Goal: Task Accomplishment & Management: Use online tool/utility

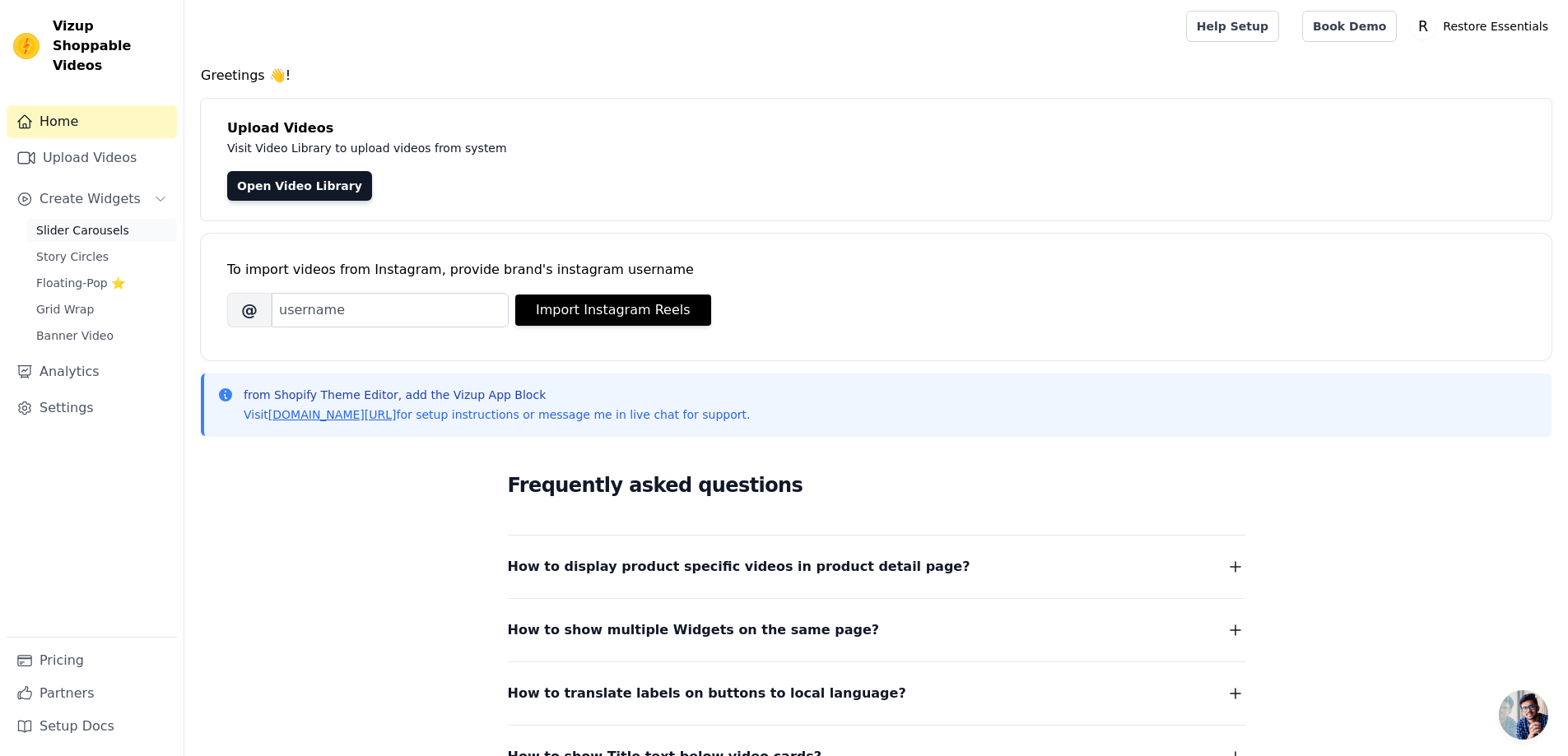
click at [101, 222] on span "Slider Carousels" at bounding box center [83, 230] width 93 height 17
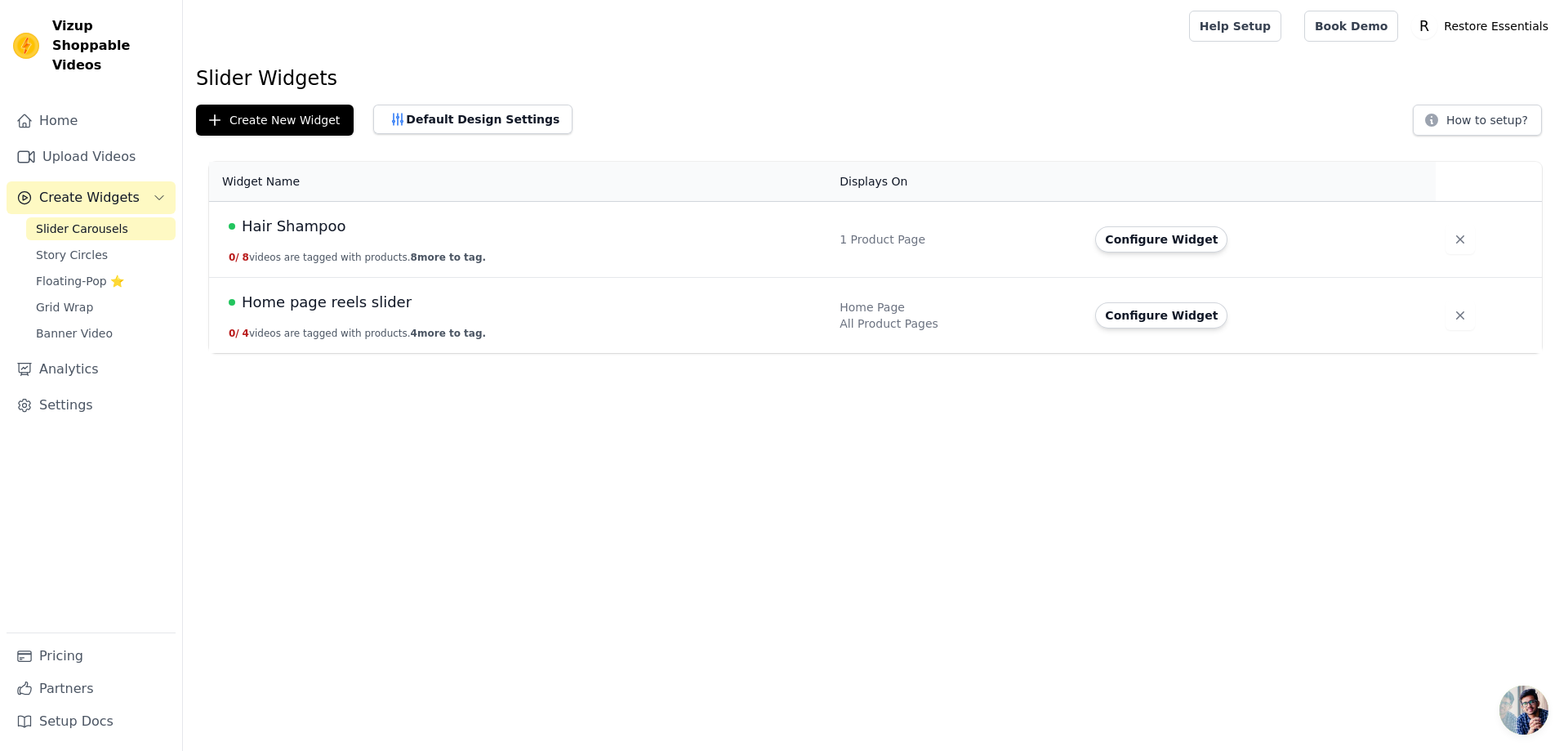
click at [266, 295] on span "Home page reels slider" at bounding box center [327, 303] width 170 height 23
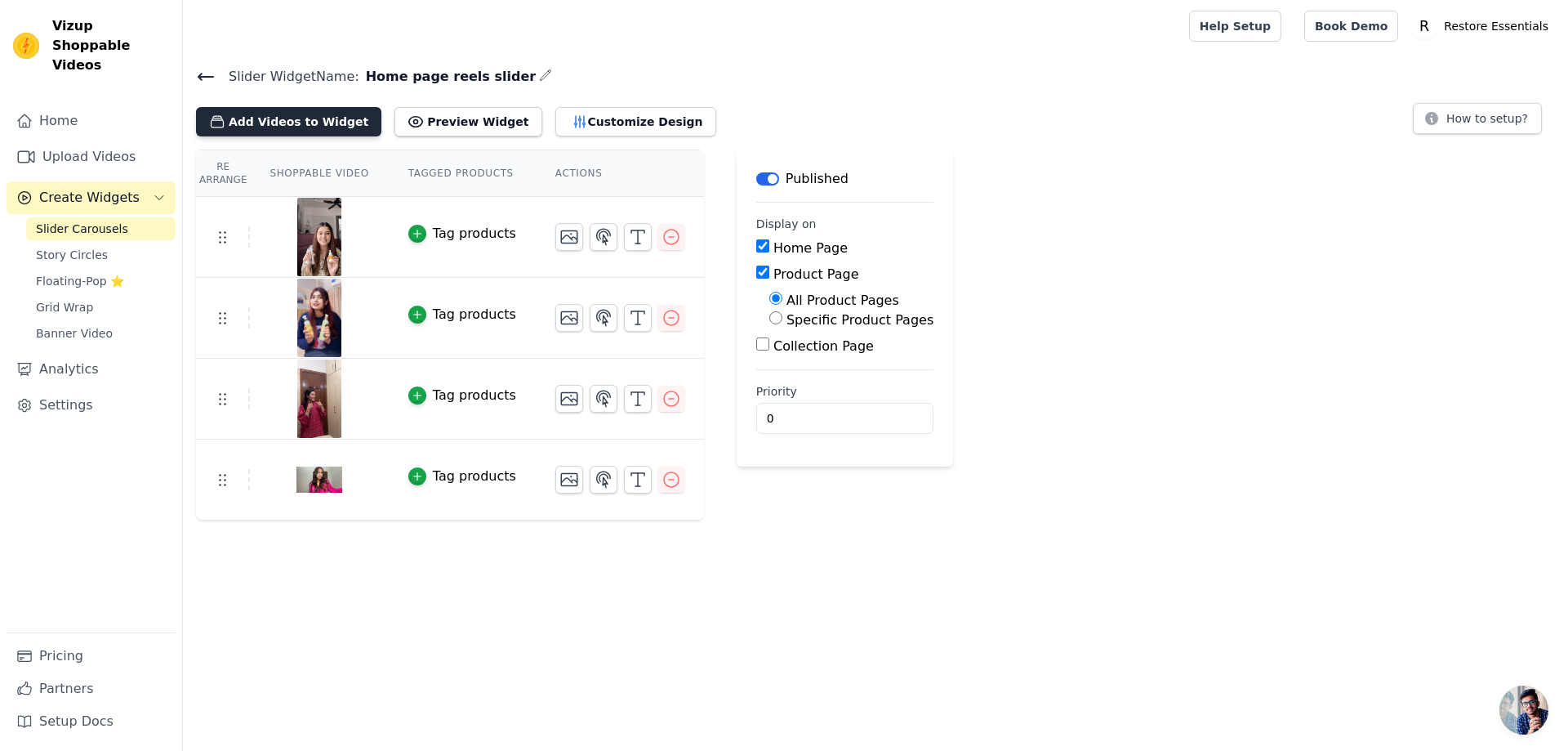
click at [300, 124] on button "Add Videos to Widget" at bounding box center [289, 122] width 186 height 30
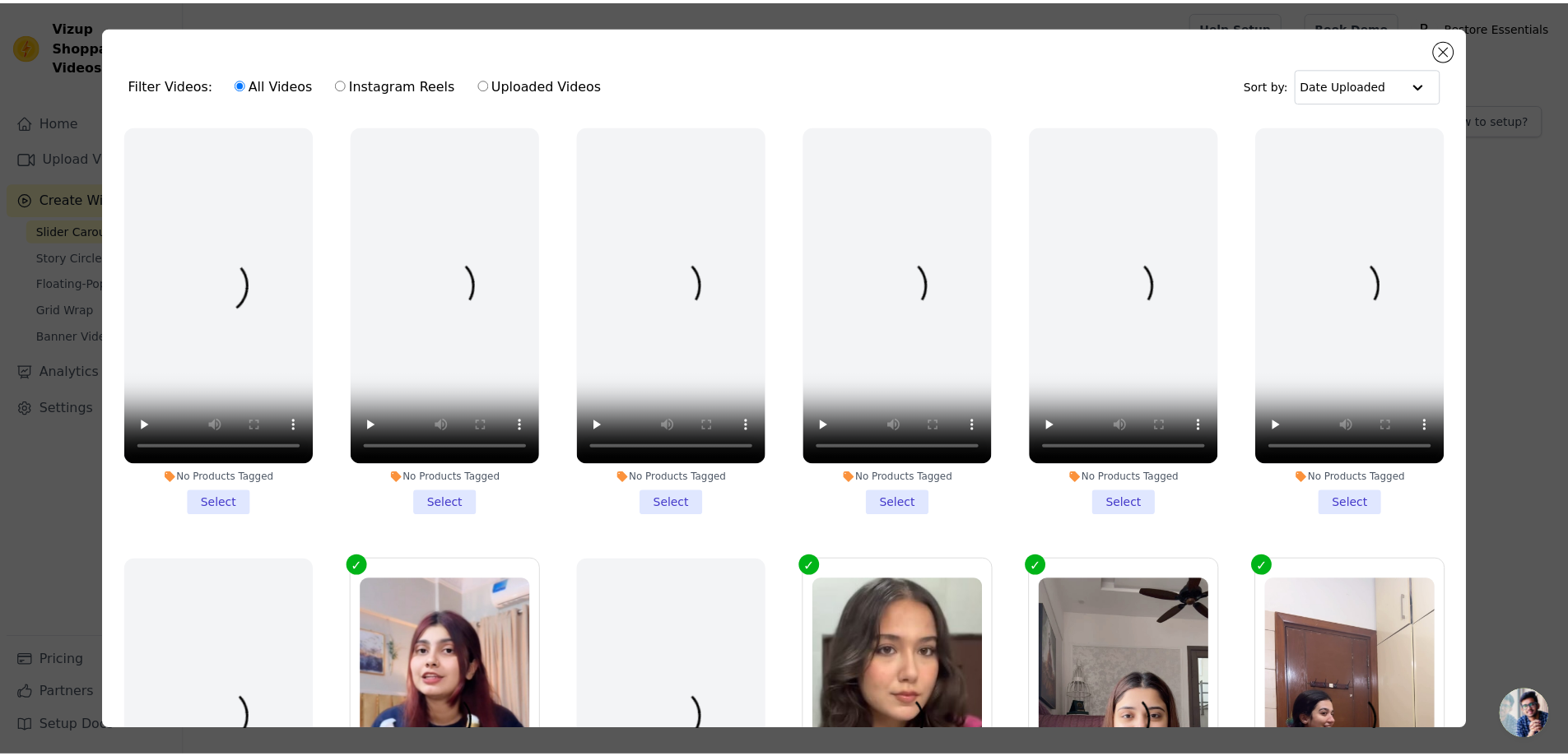
scroll to position [186, 0]
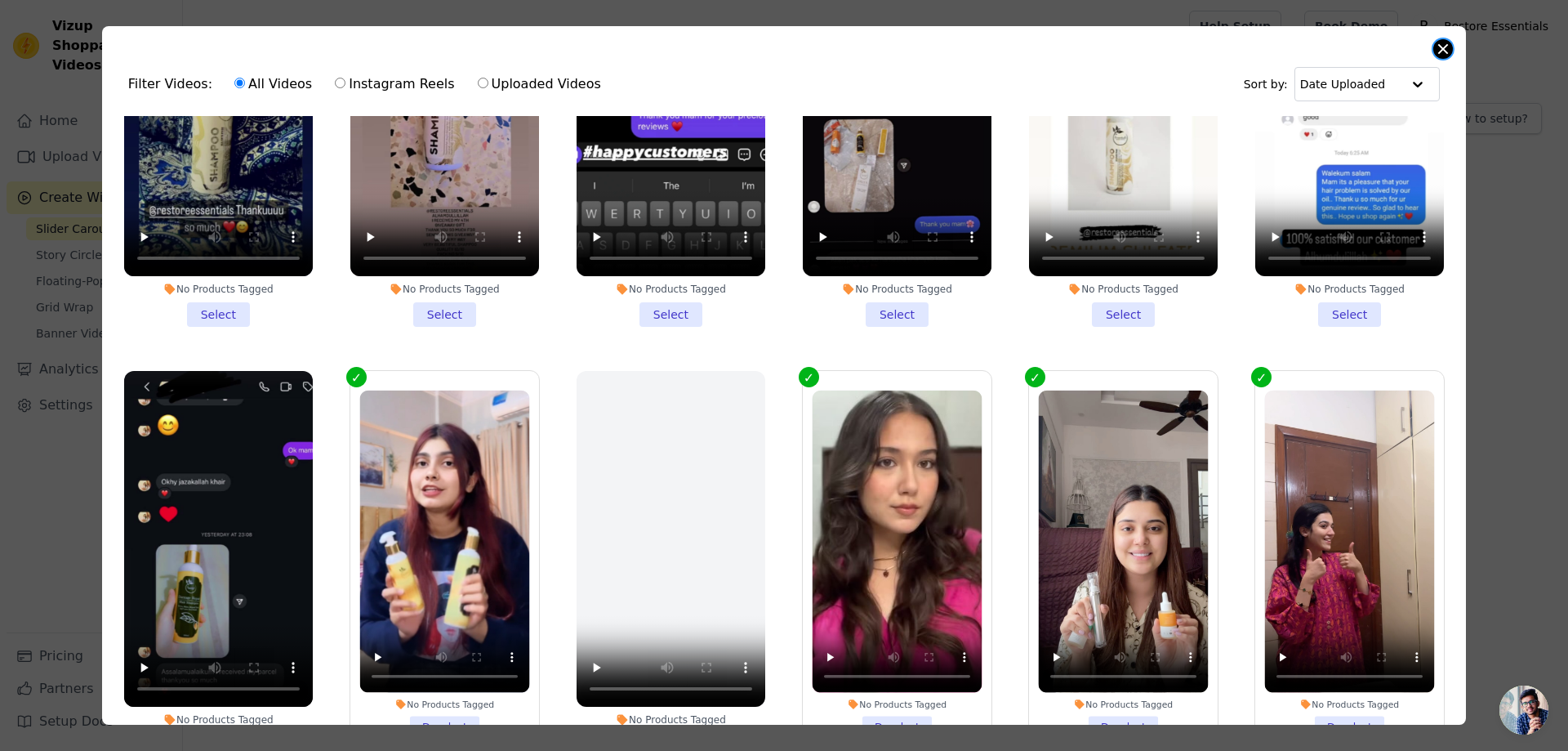
click at [1448, 48] on button "Close modal" at bounding box center [1443, 50] width 20 height 20
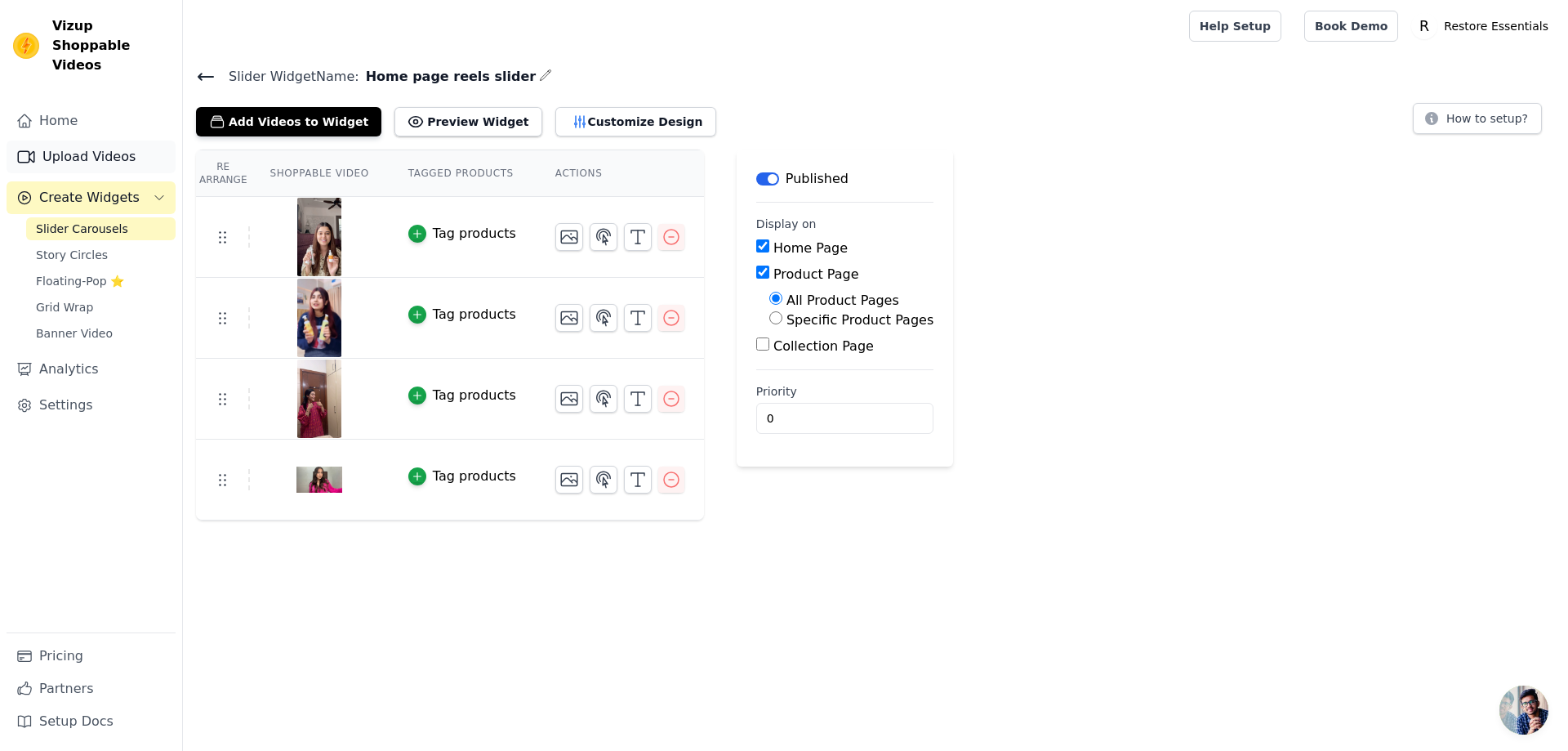
click at [75, 140] on link "Upload Videos" at bounding box center [91, 157] width 169 height 33
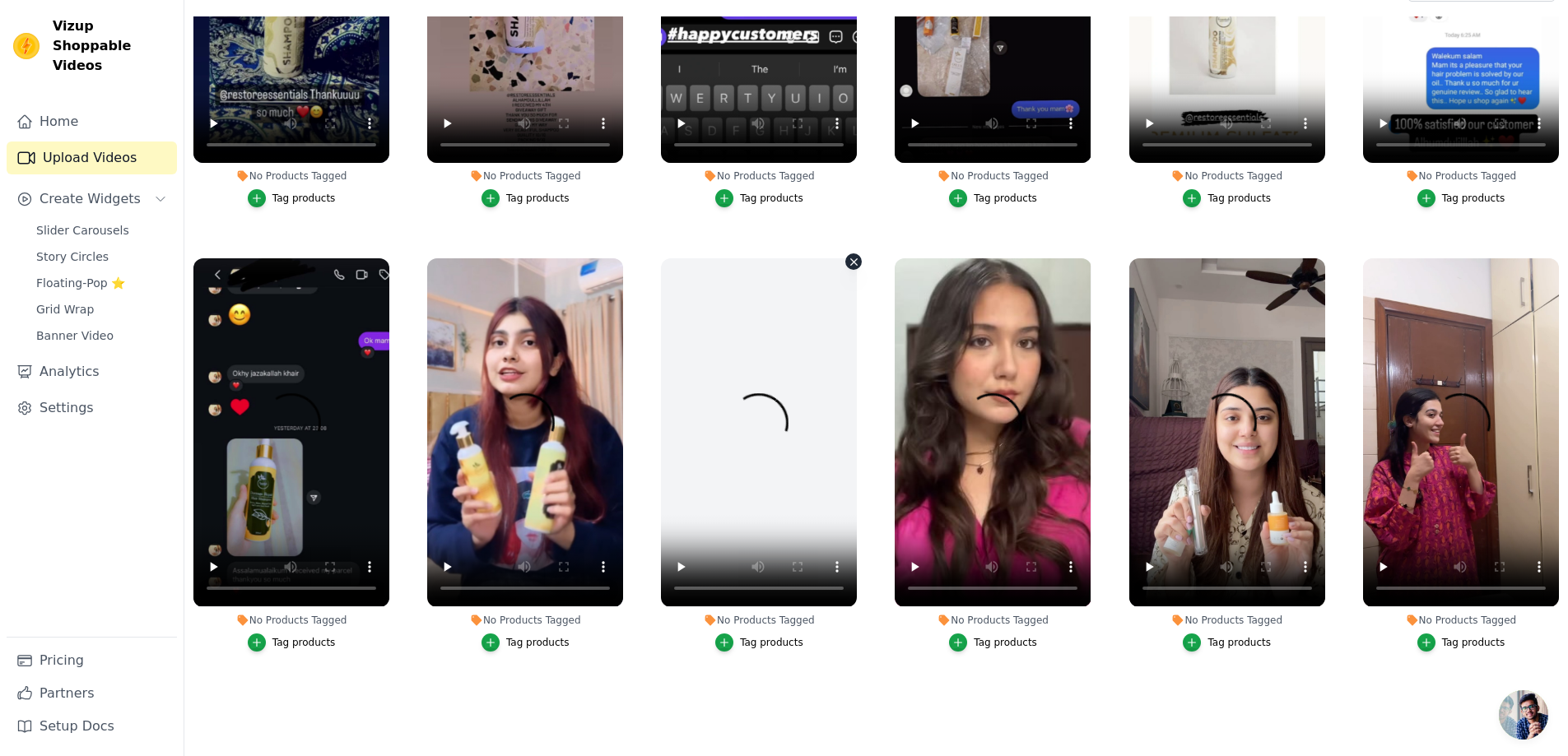
scroll to position [168, 0]
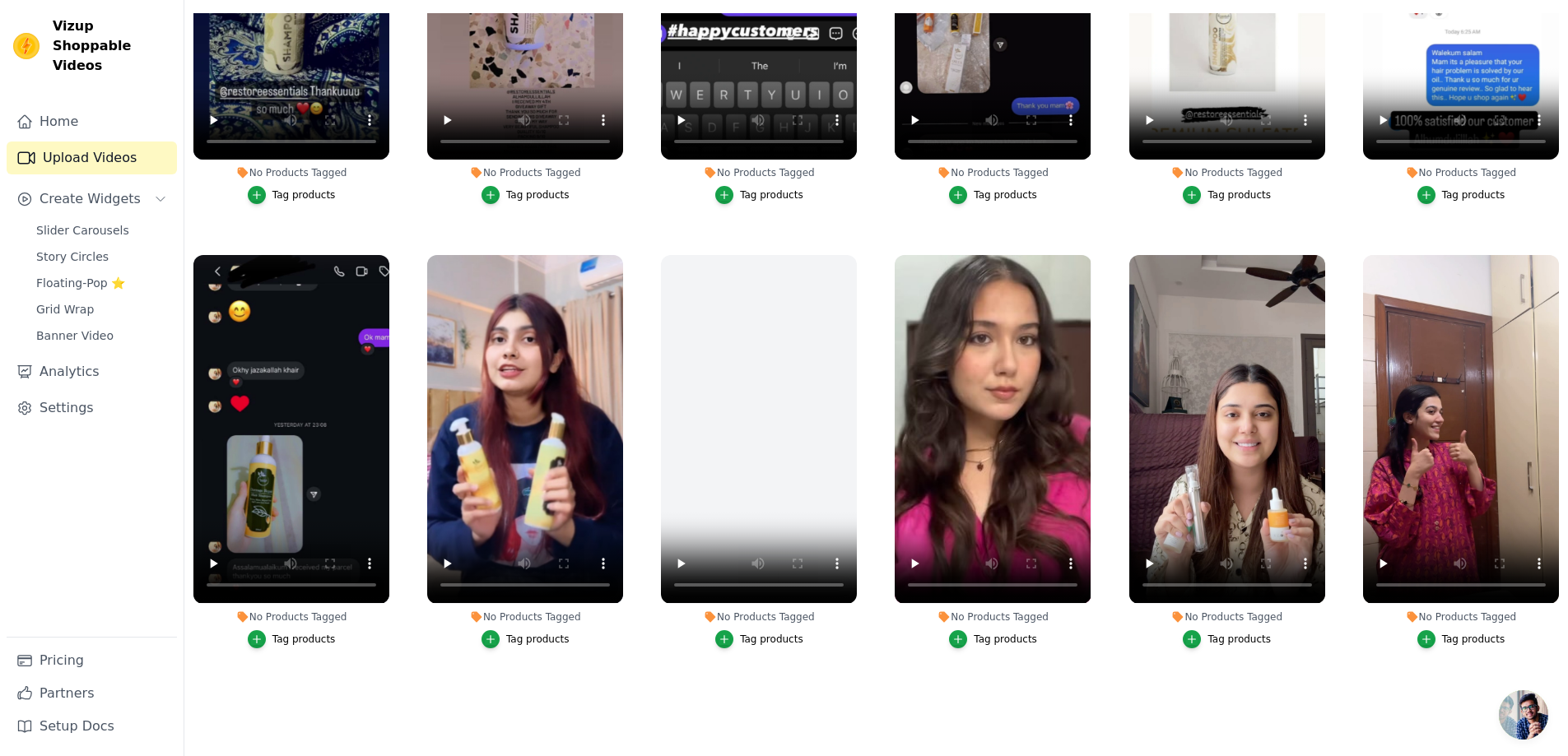
click at [410, 662] on ul "No Products Tagged Tag products No Products Tagged Tag products No Products Tag…" at bounding box center [876, 365] width 1384 height 704
click at [384, 255] on icon "button" at bounding box center [386, 258] width 12 height 12
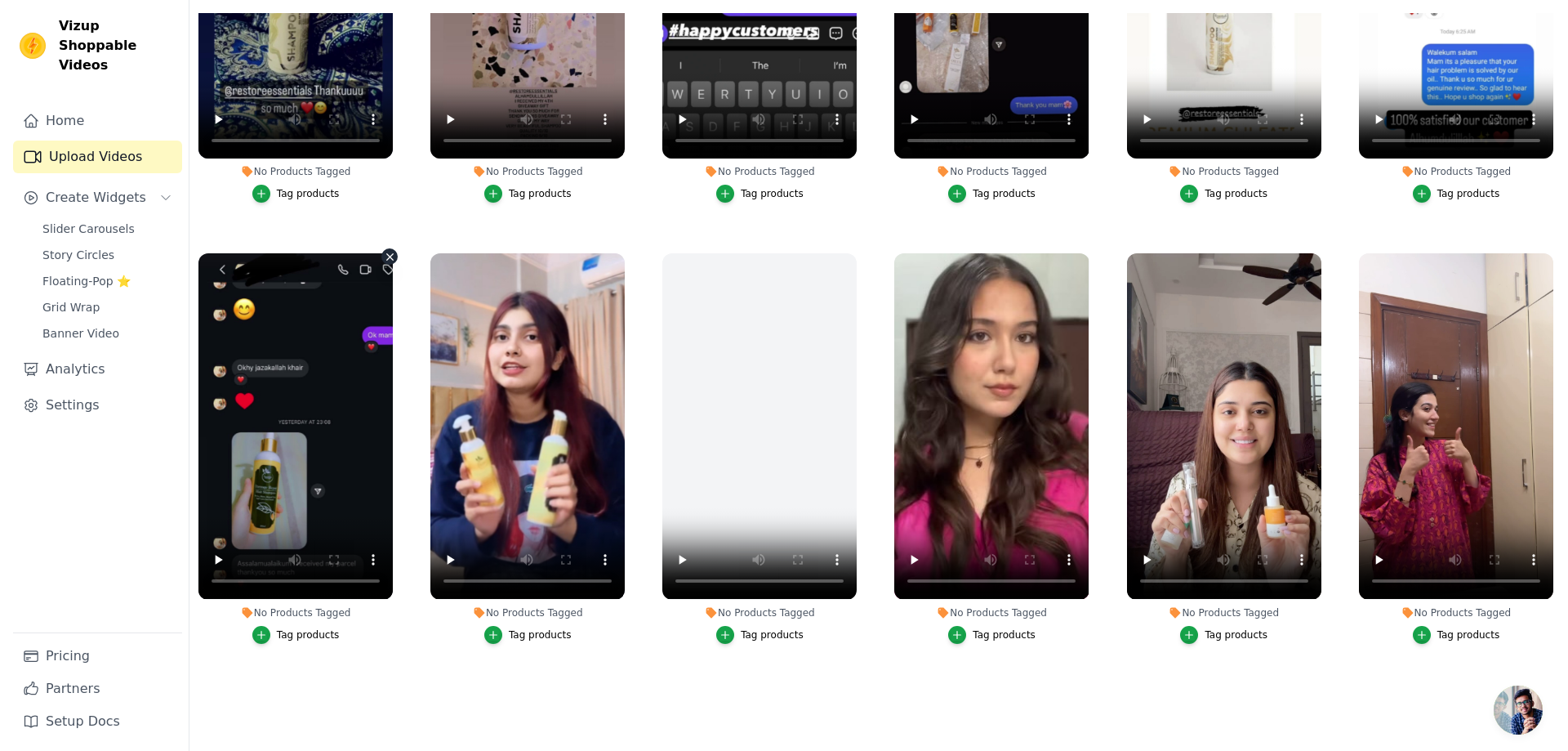
scroll to position [0, 0]
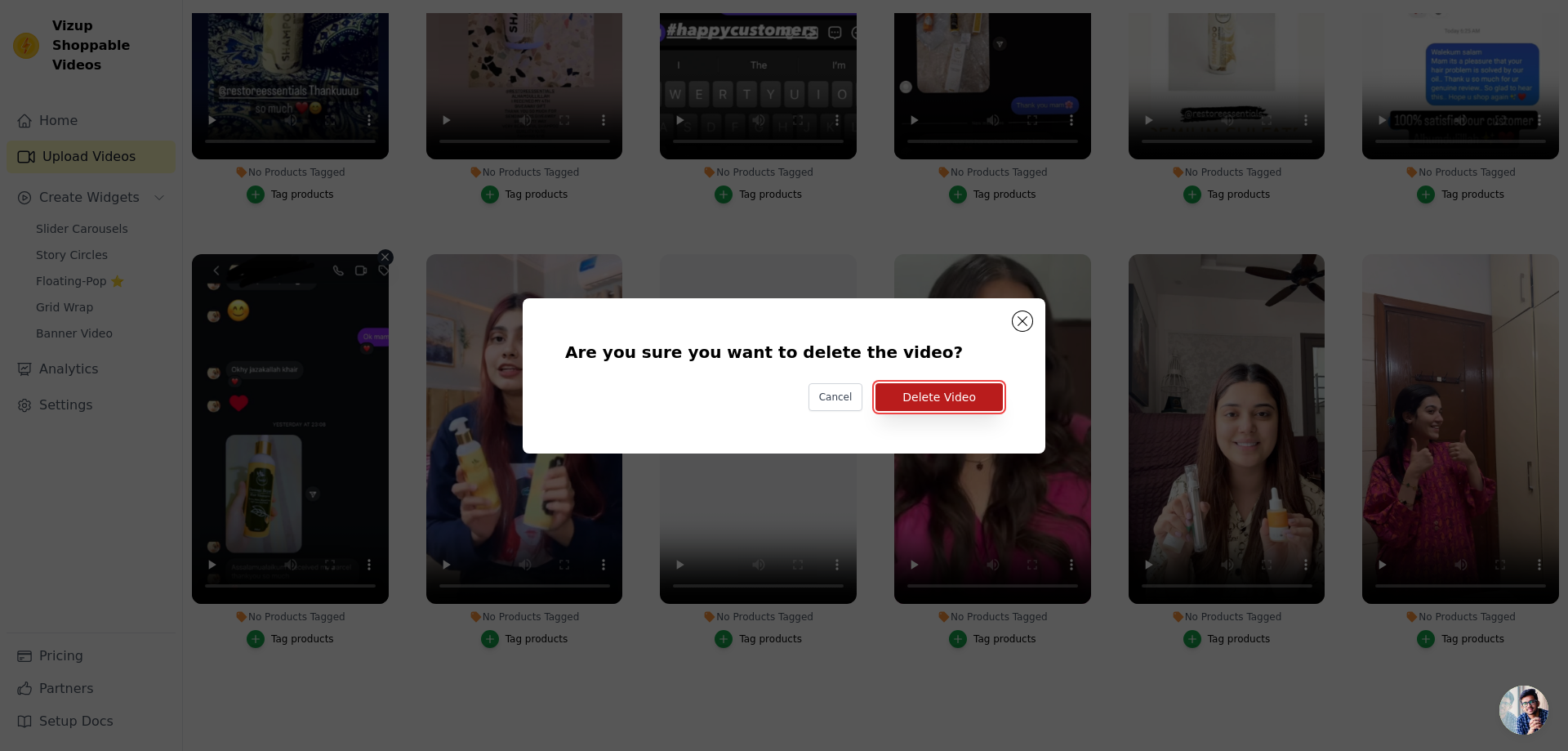
click at [996, 399] on button "Delete Video" at bounding box center [939, 397] width 127 height 28
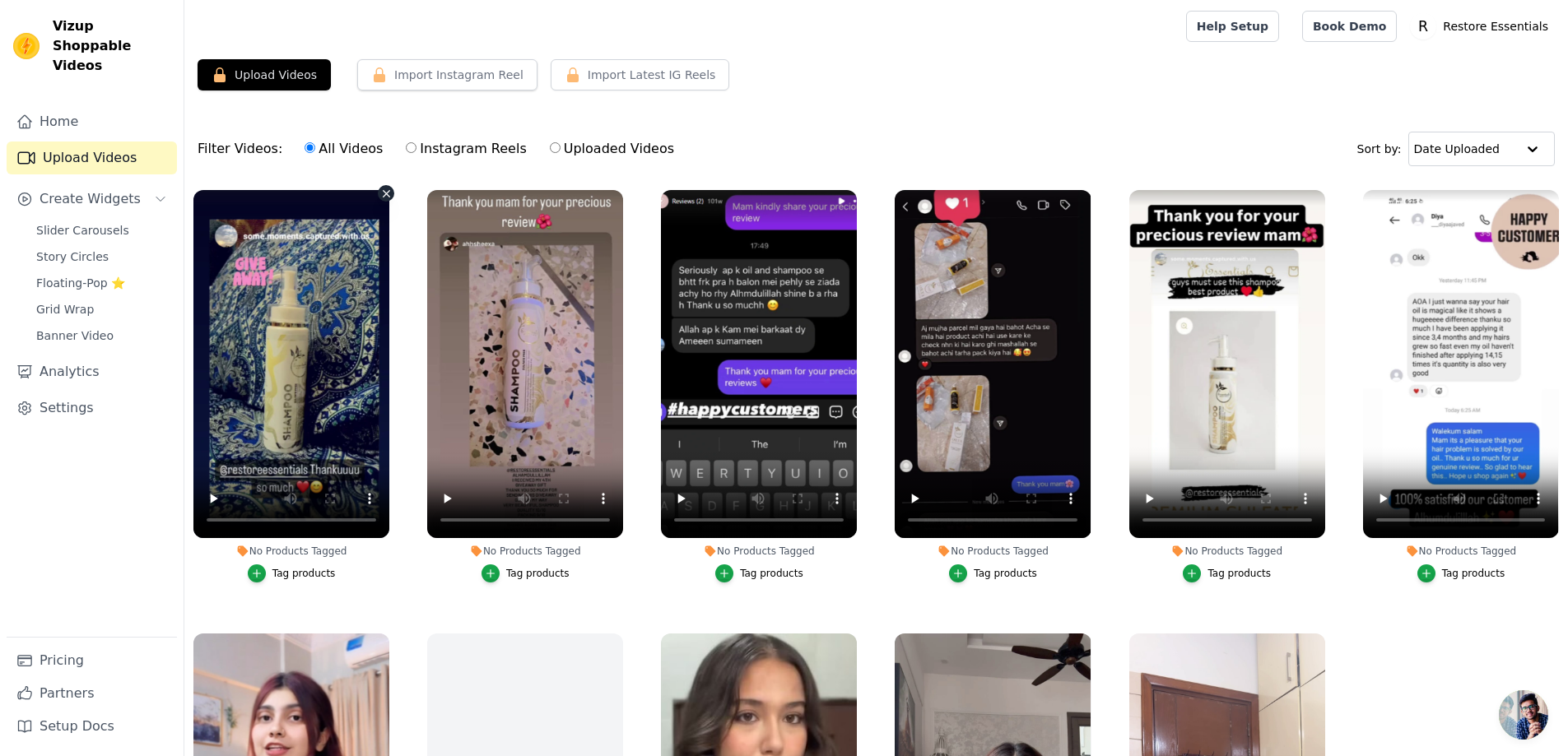
click at [385, 196] on icon "button" at bounding box center [386, 194] width 12 height 12
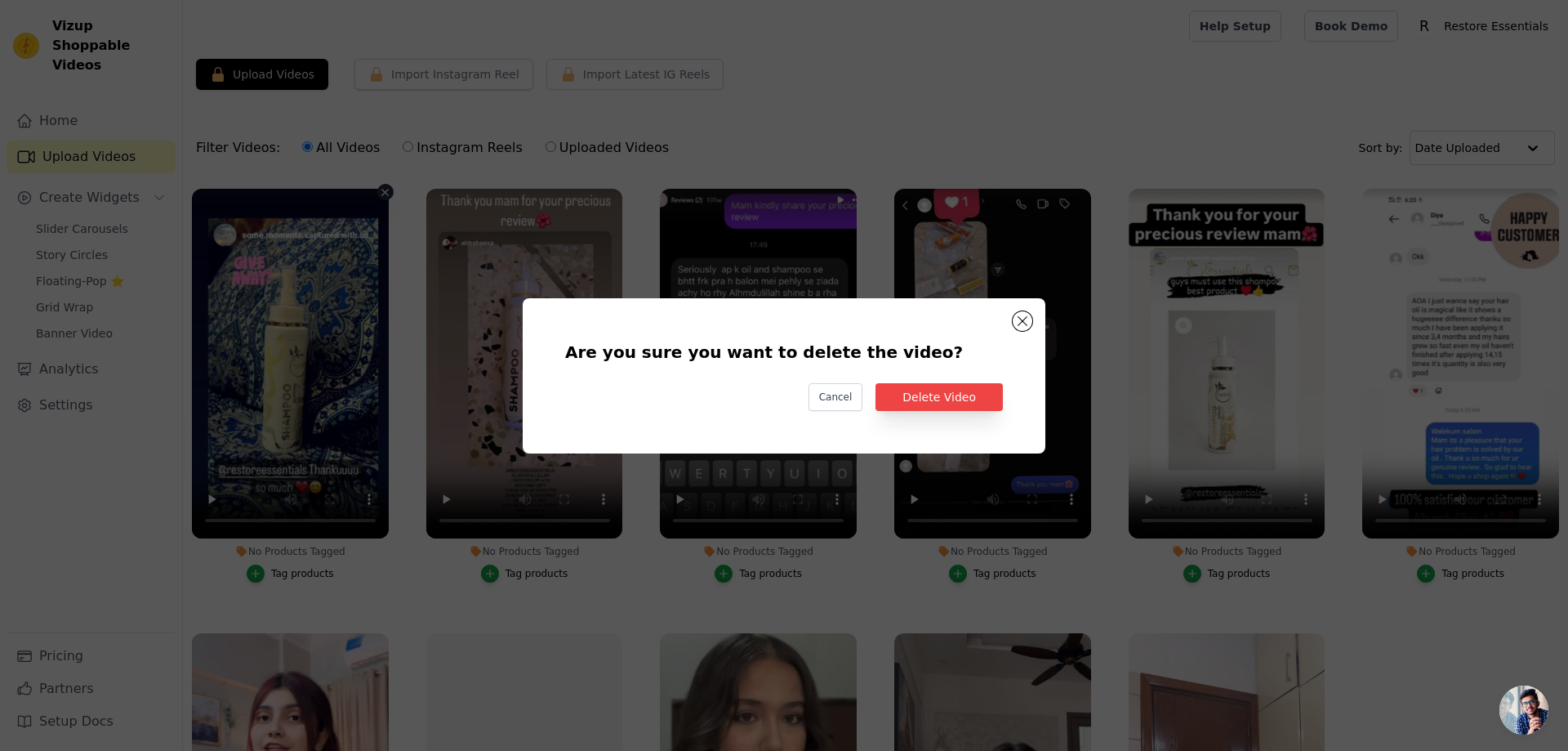
click at [1004, 386] on div "Are you sure you want to delete the video? Cancel Delete Video" at bounding box center [784, 376] width 470 height 103
click at [989, 387] on button "Delete Video" at bounding box center [939, 397] width 127 height 28
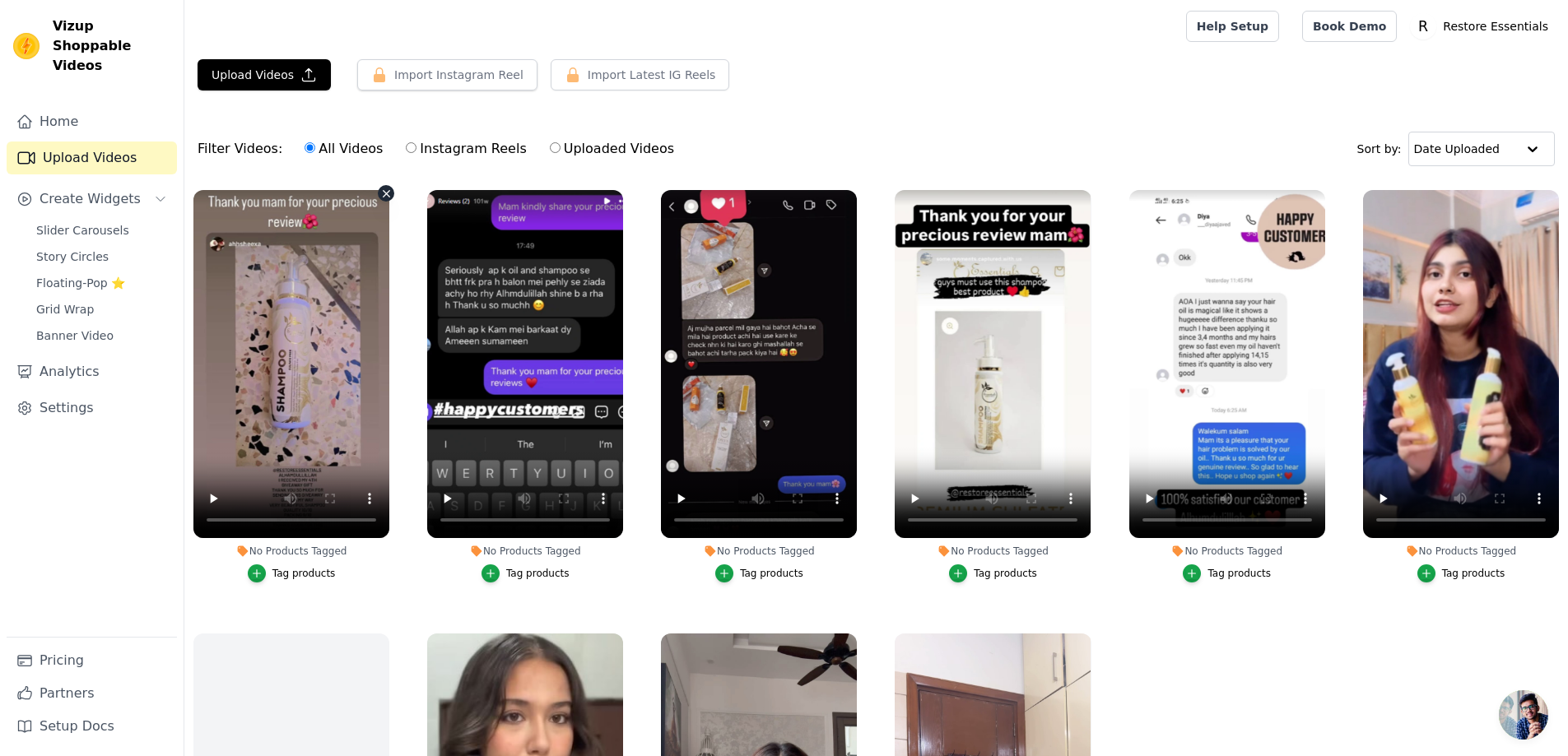
click at [383, 196] on icon "button" at bounding box center [386, 194] width 7 height 7
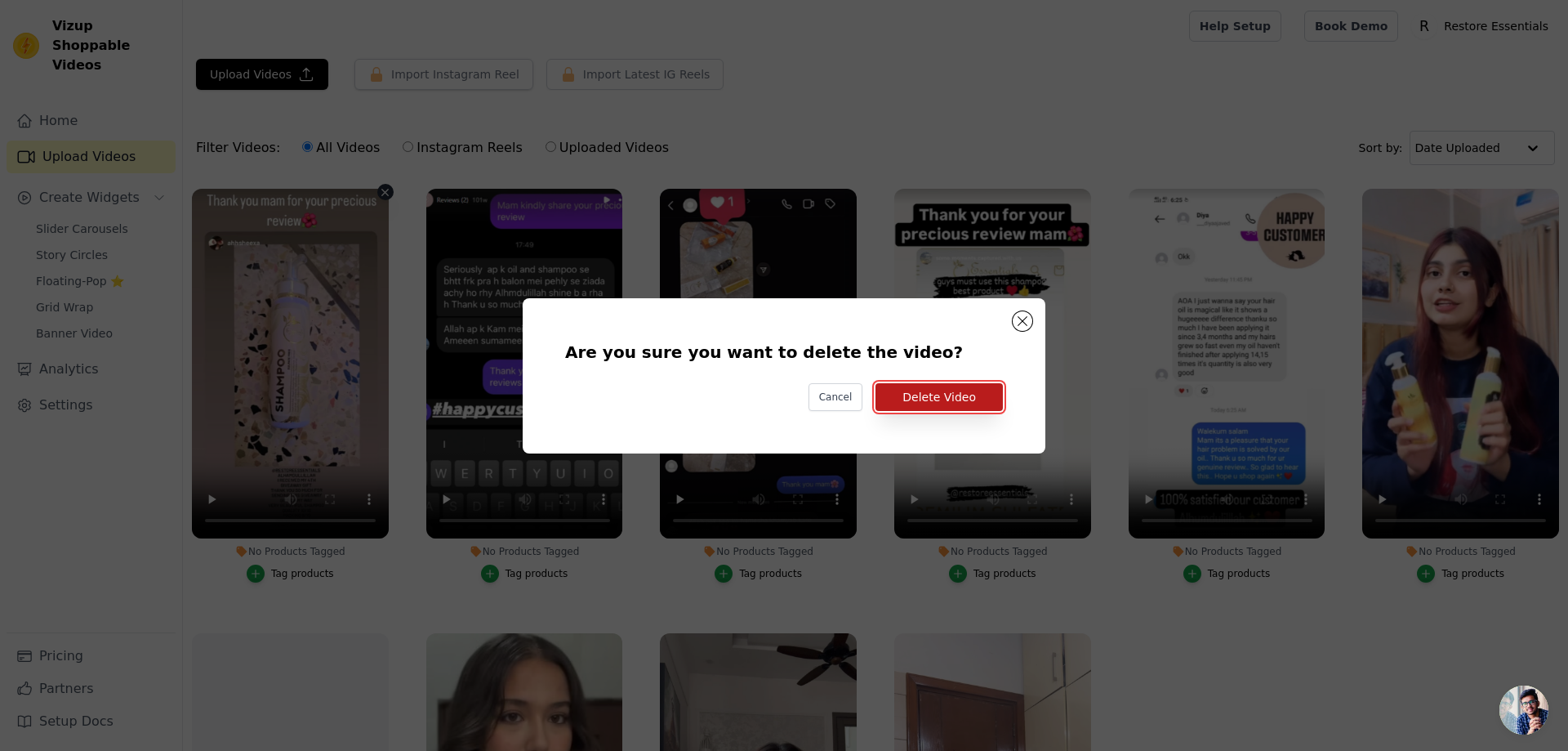
click at [952, 393] on button "Delete Video" at bounding box center [939, 397] width 127 height 28
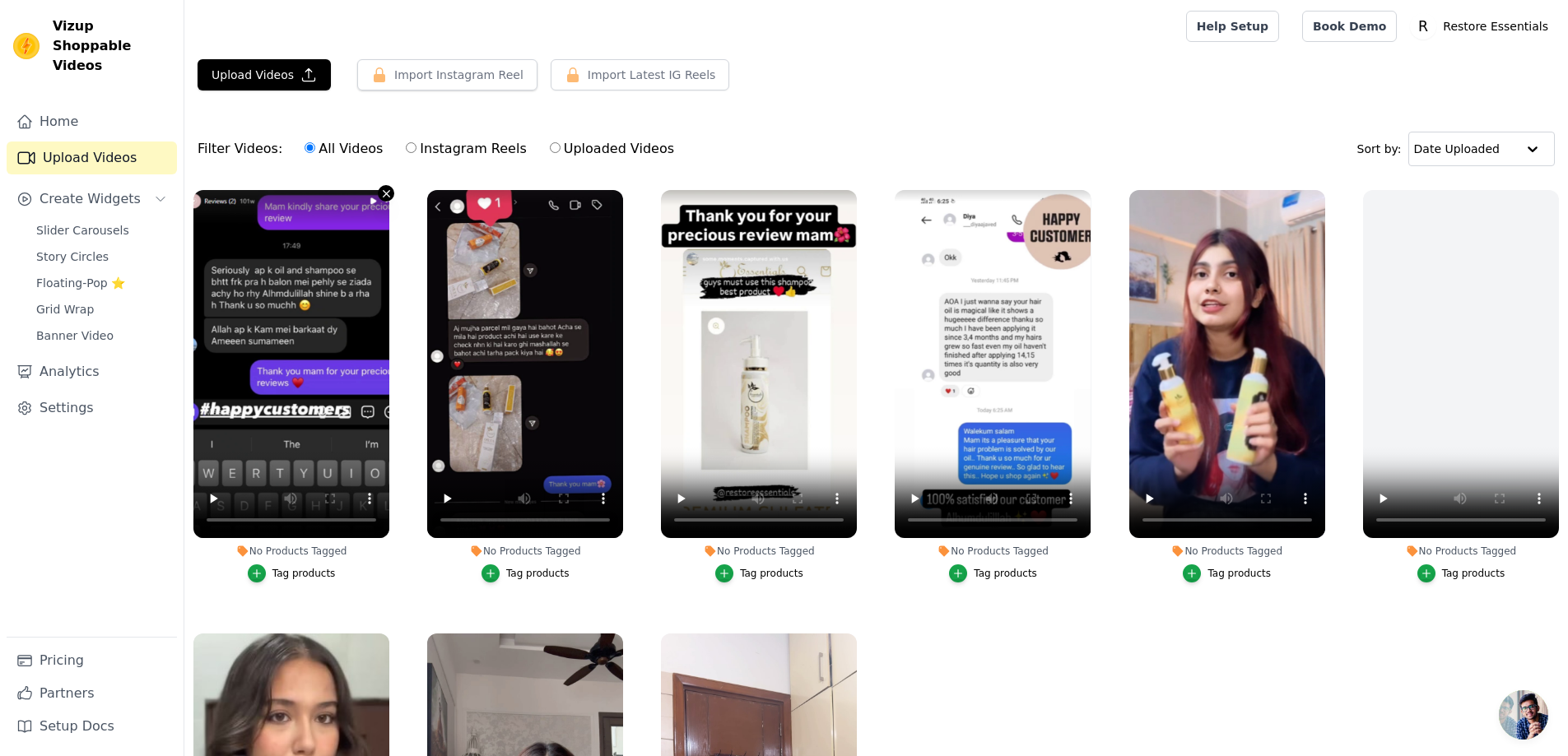
click at [383, 196] on icon "button" at bounding box center [386, 194] width 7 height 7
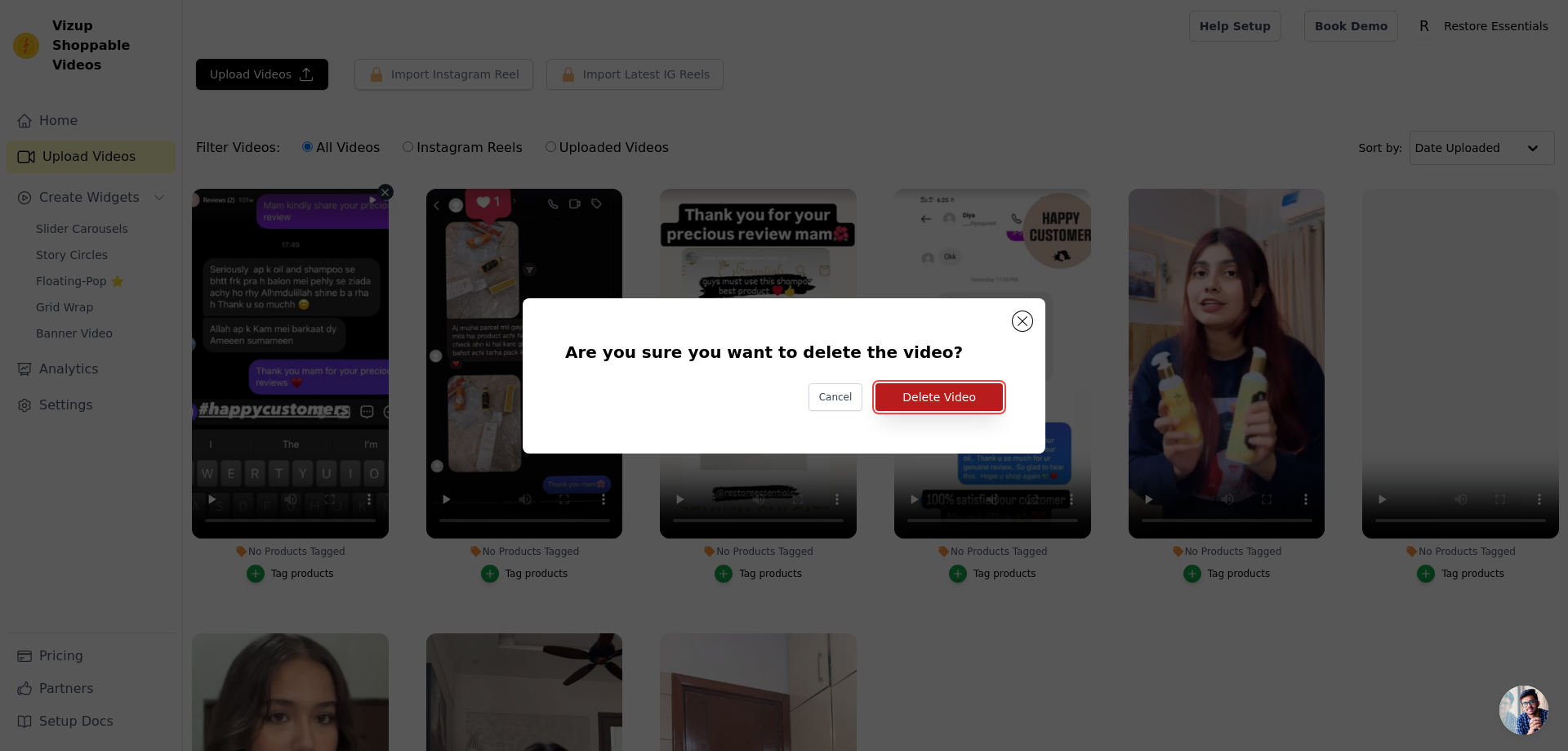
click at [982, 404] on button "Delete Video" at bounding box center [939, 397] width 127 height 28
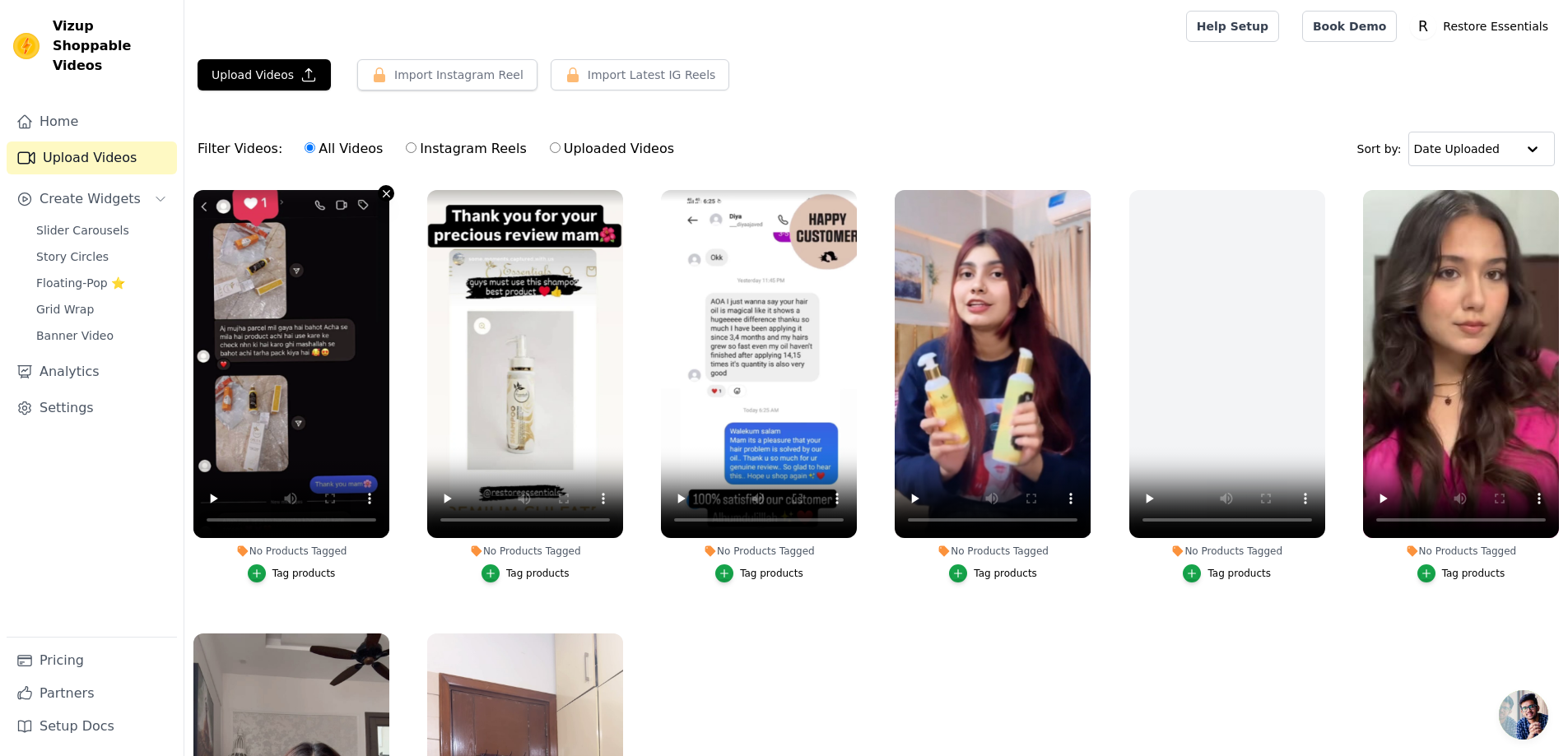
click at [386, 195] on icon "button" at bounding box center [386, 194] width 7 height 7
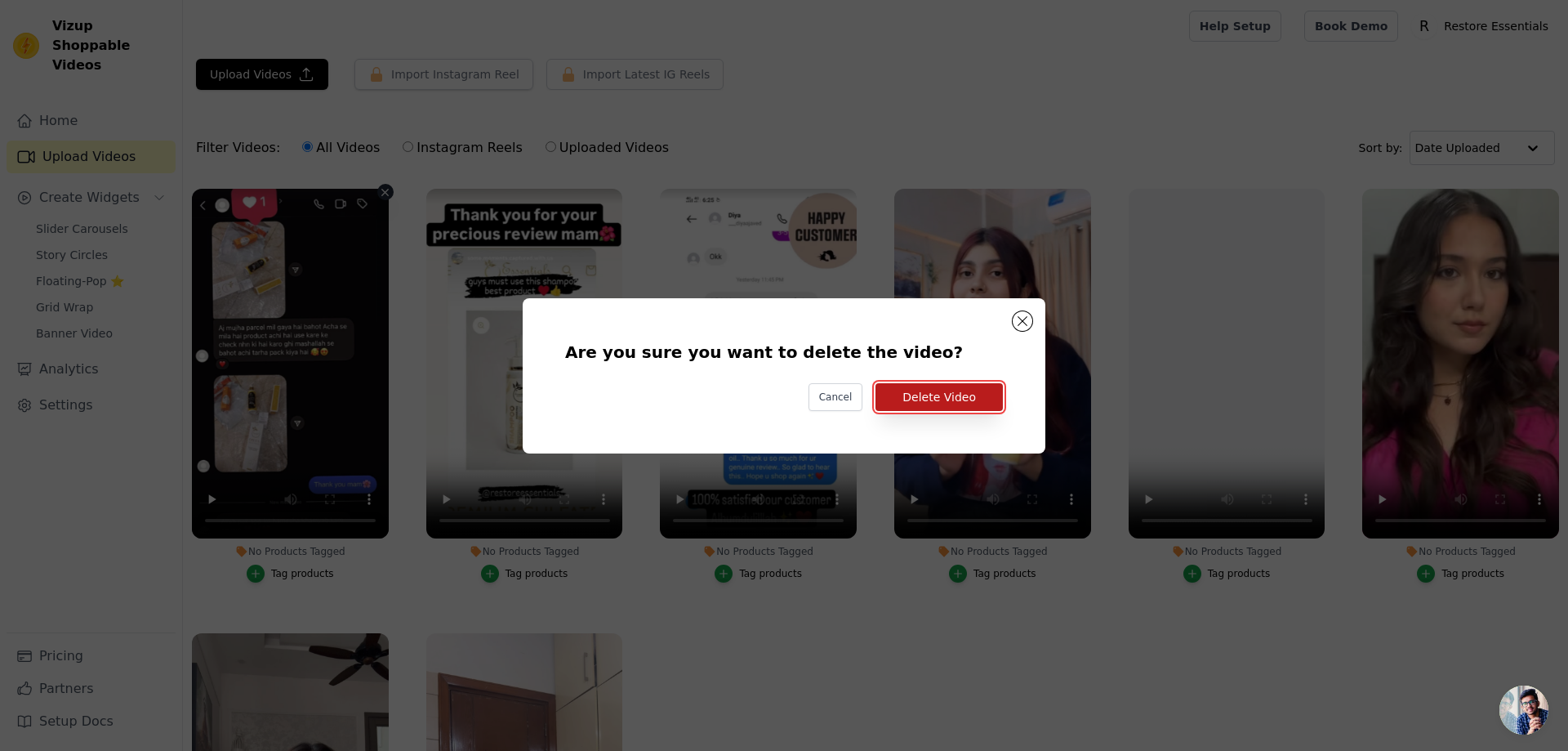
click at [987, 392] on button "Delete Video" at bounding box center [939, 397] width 127 height 28
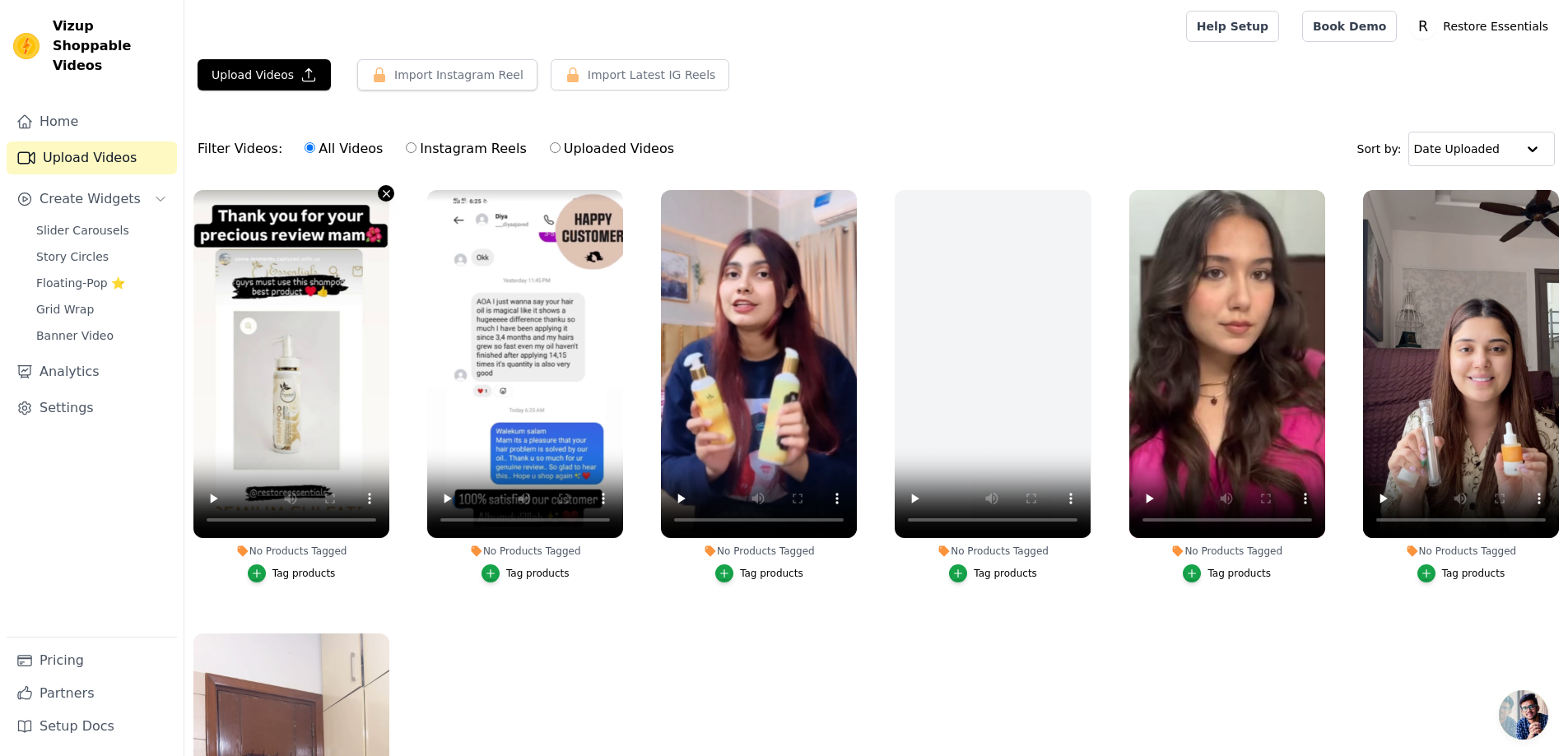
click at [385, 193] on icon "button" at bounding box center [386, 194] width 7 height 7
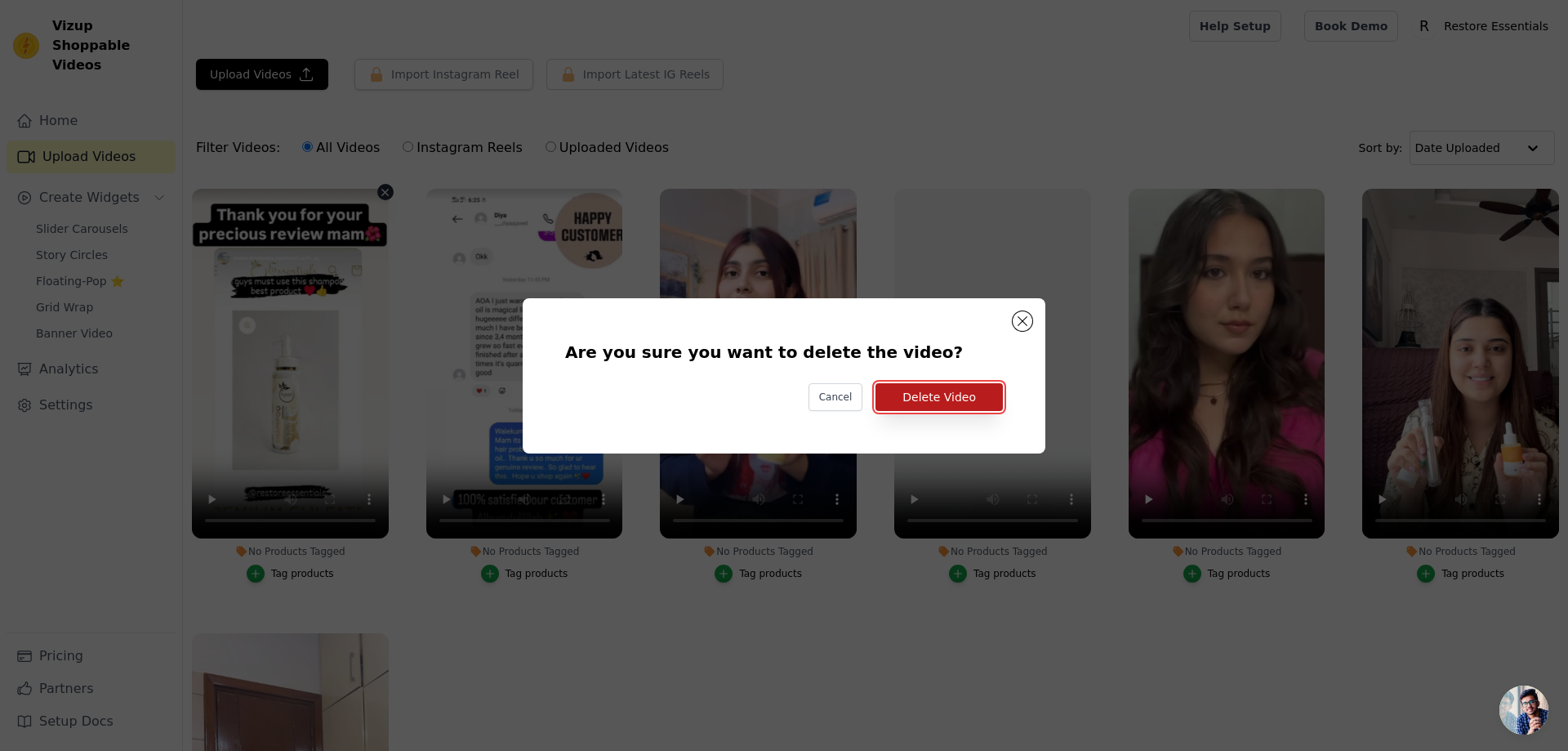
click at [911, 396] on button "Delete Video" at bounding box center [939, 397] width 127 height 28
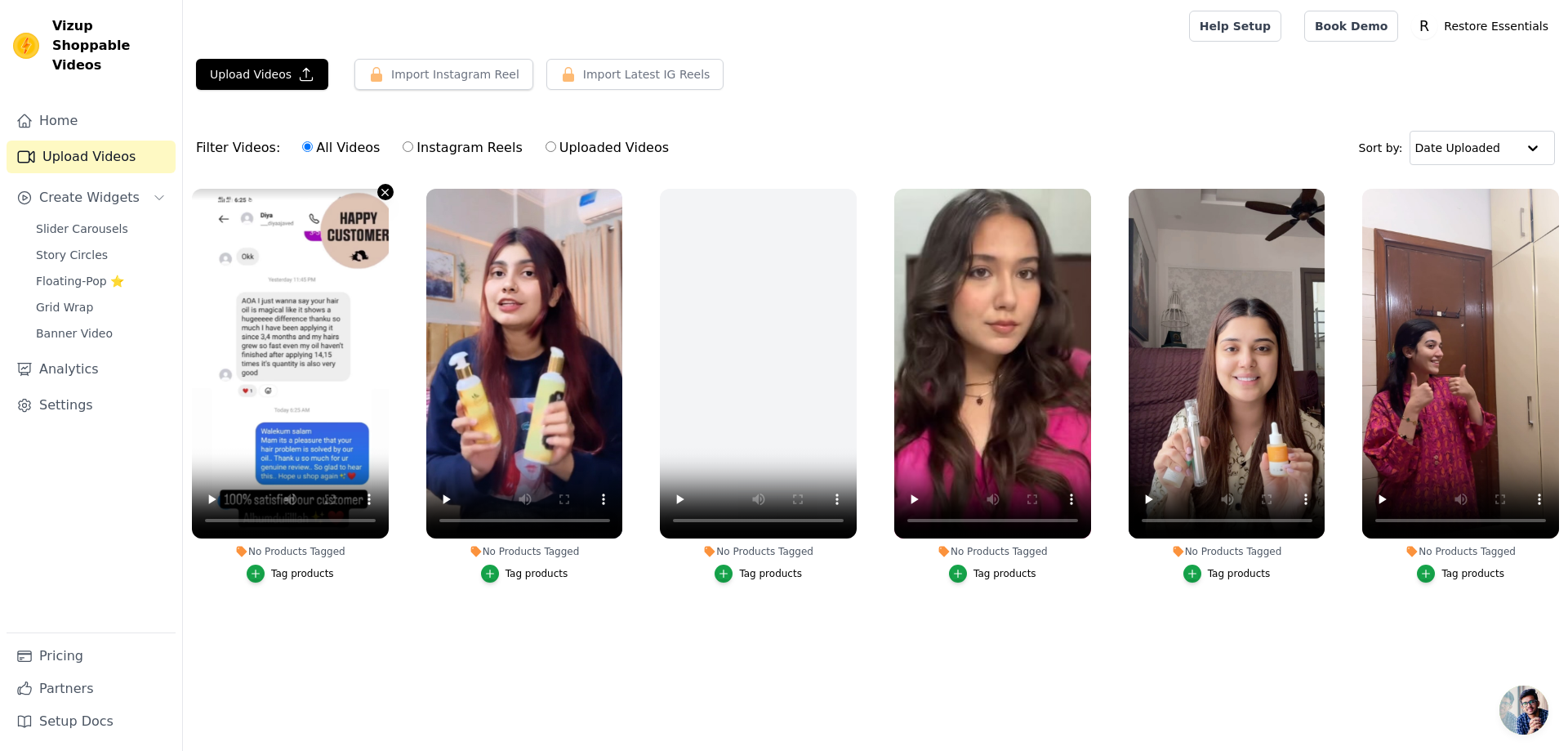
click at [387, 192] on icon "button" at bounding box center [385, 192] width 12 height 12
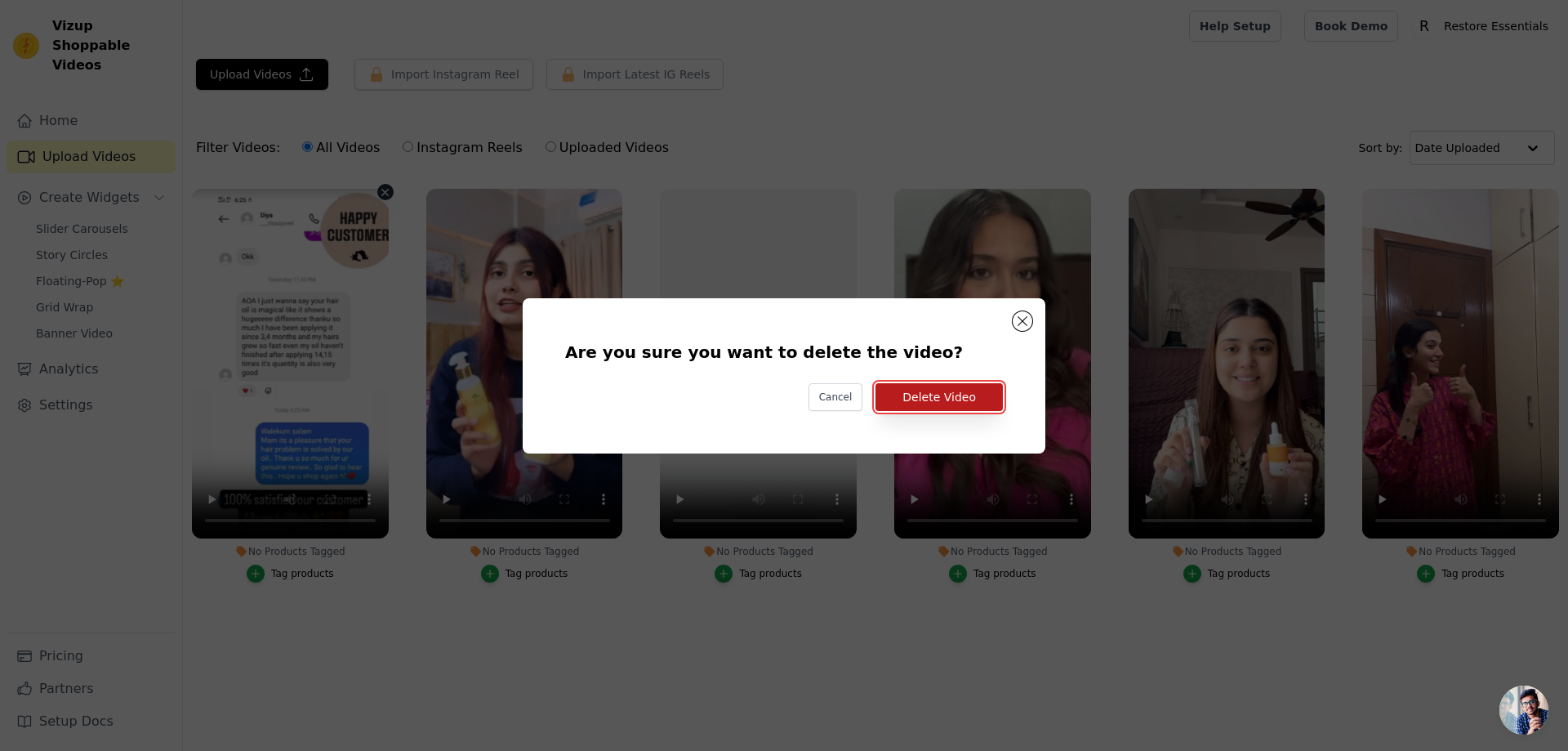
click at [929, 408] on button "Delete Video" at bounding box center [939, 397] width 127 height 28
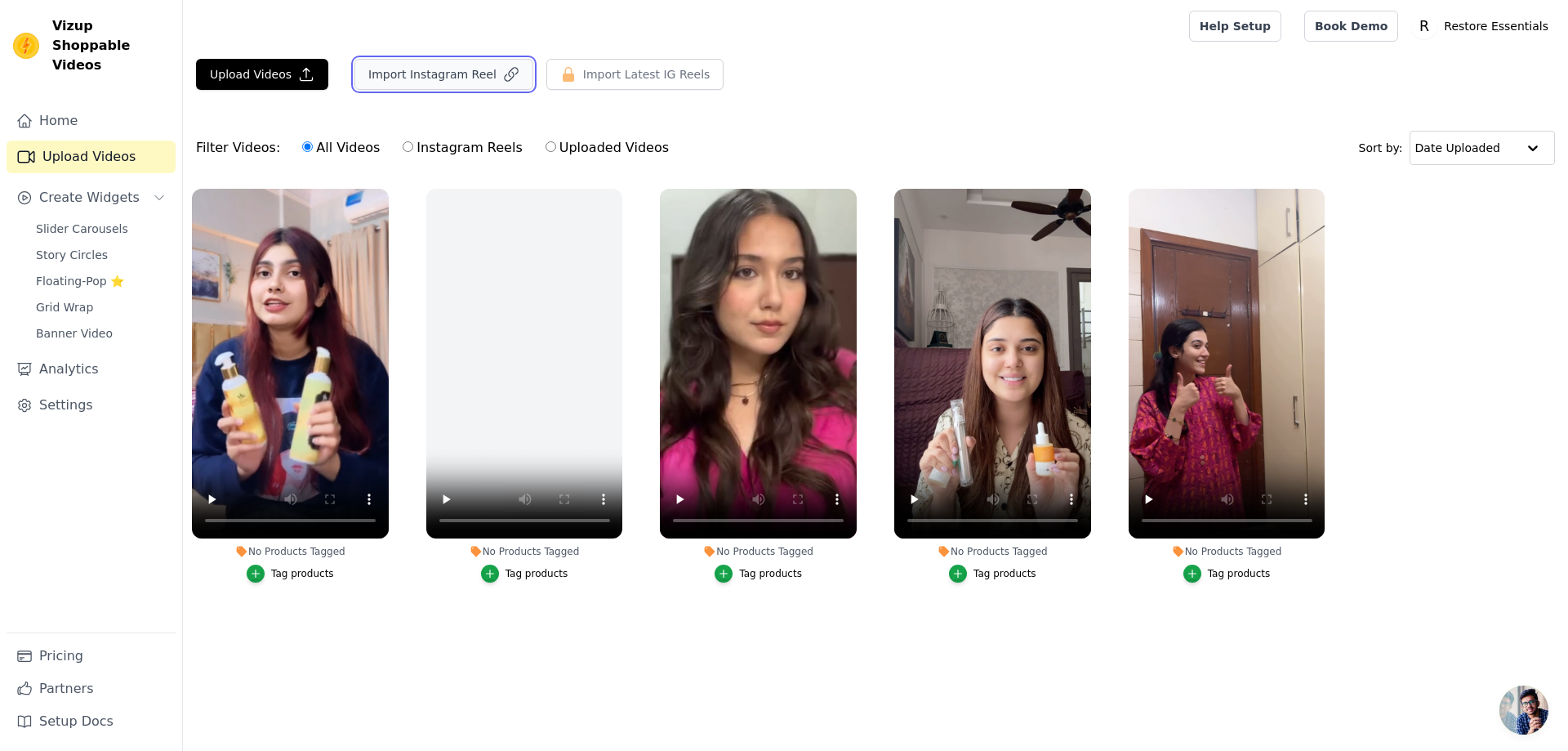
click at [503, 73] on icon "button" at bounding box center [511, 74] width 16 height 17
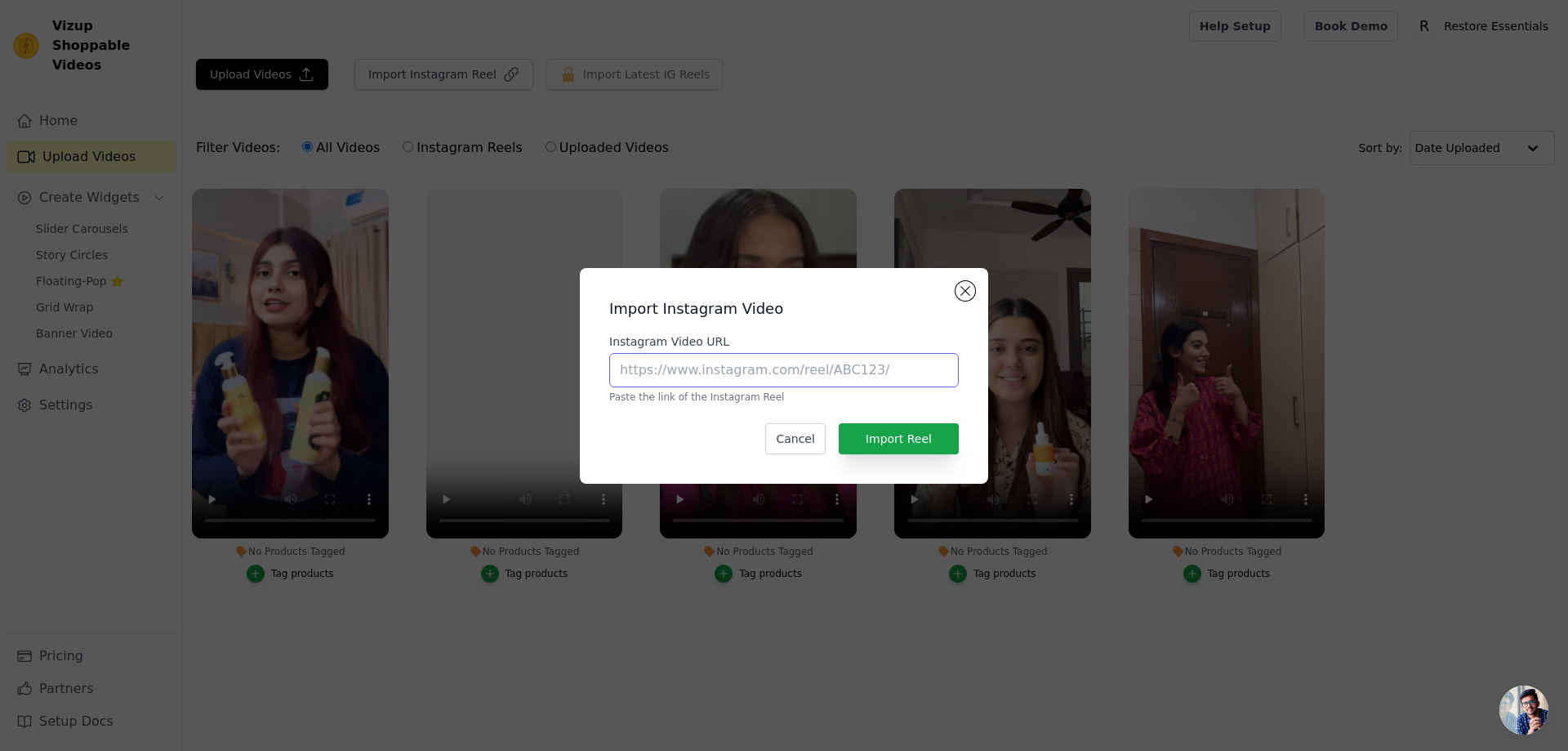
click at [848, 376] on input "Instagram Video URL" at bounding box center [784, 371] width 350 height 35
click at [960, 296] on button "Close modal" at bounding box center [966, 291] width 20 height 20
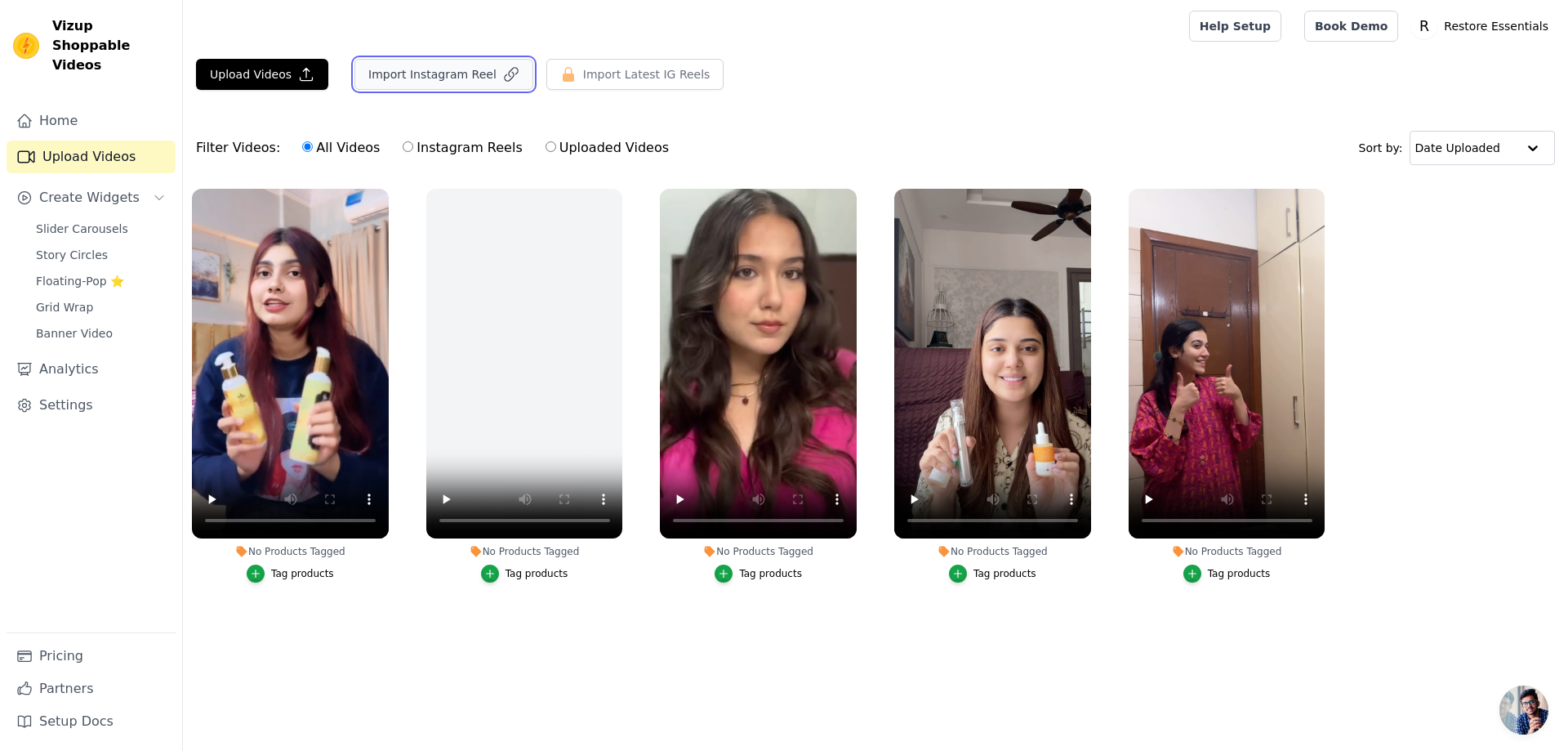
click at [423, 78] on button "Import Instagram Reel" at bounding box center [444, 74] width 179 height 31
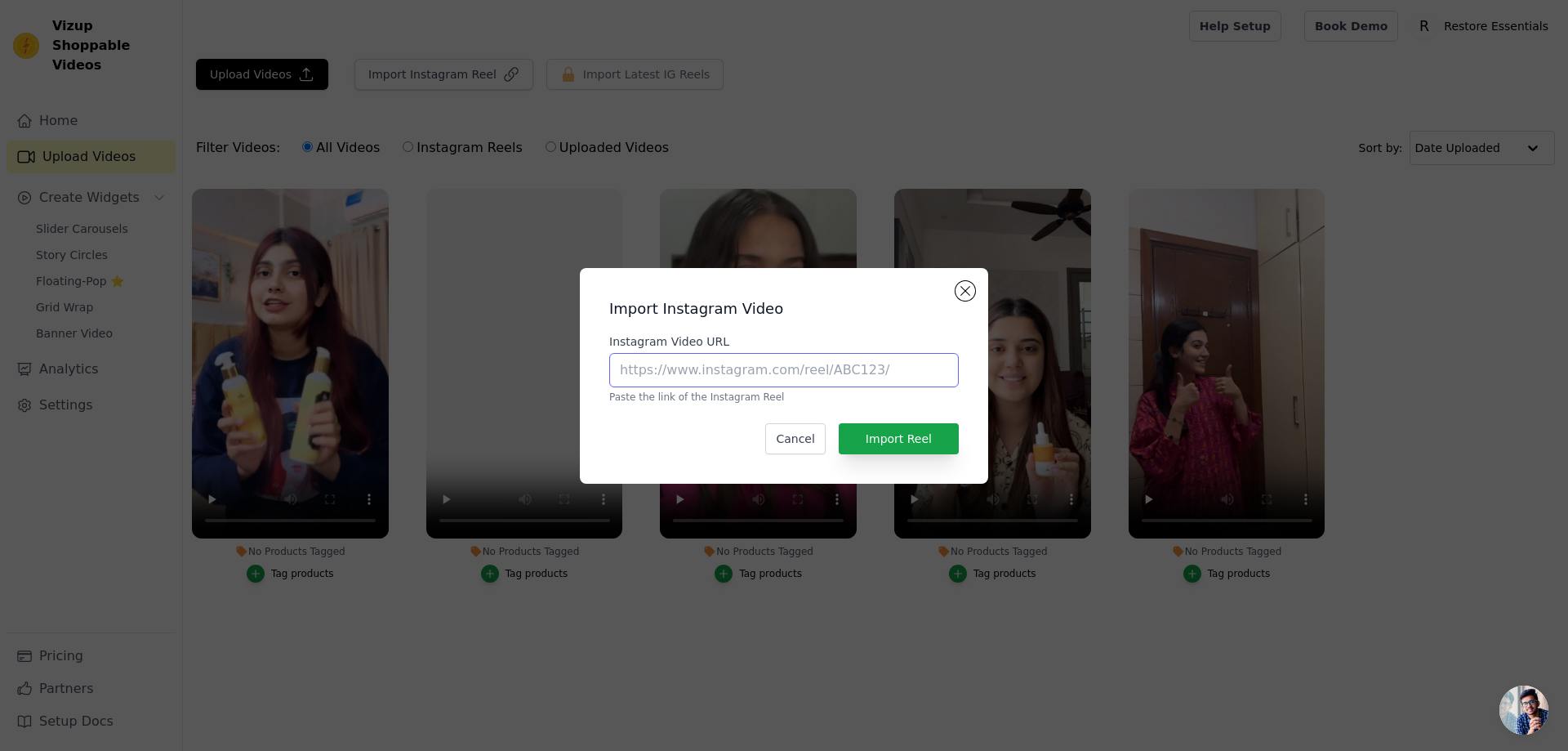
click at [782, 376] on input "Instagram Video URL" at bounding box center [784, 371] width 350 height 35
paste input "https://www.instagram.com/restoreessentials/reel/DB_cEjXoAsW/"
click at [917, 450] on button "Import Reel" at bounding box center [899, 439] width 120 height 31
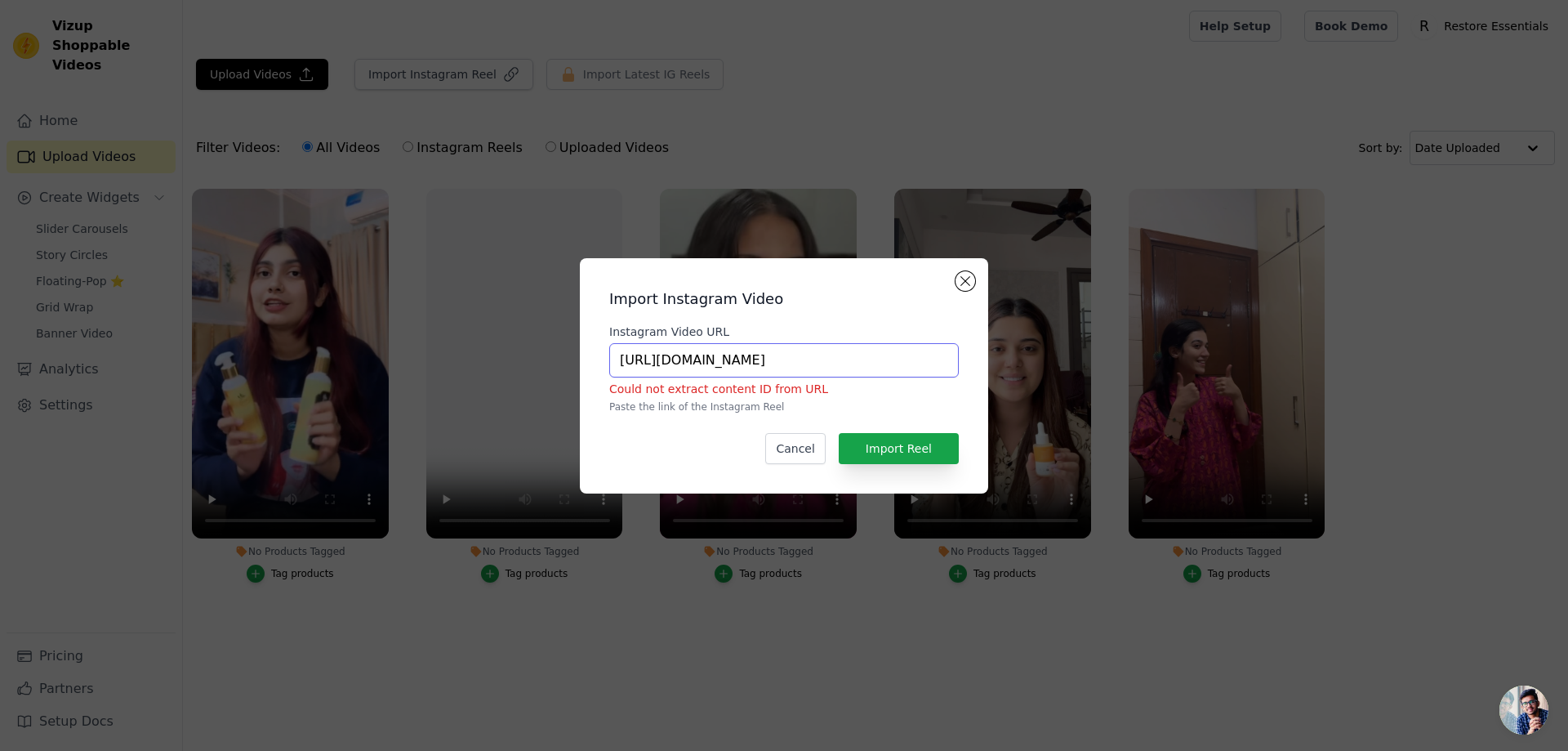
click at [879, 376] on input "https://www.instagram.com/restoreessentials/reel/DB_cEjXoAsW/" at bounding box center [784, 361] width 350 height 35
paste input "text"
type input "https://www.instagram.com/reel/DB_cEjXoAsW/"
click at [899, 438] on button "Import Reel" at bounding box center [899, 449] width 120 height 31
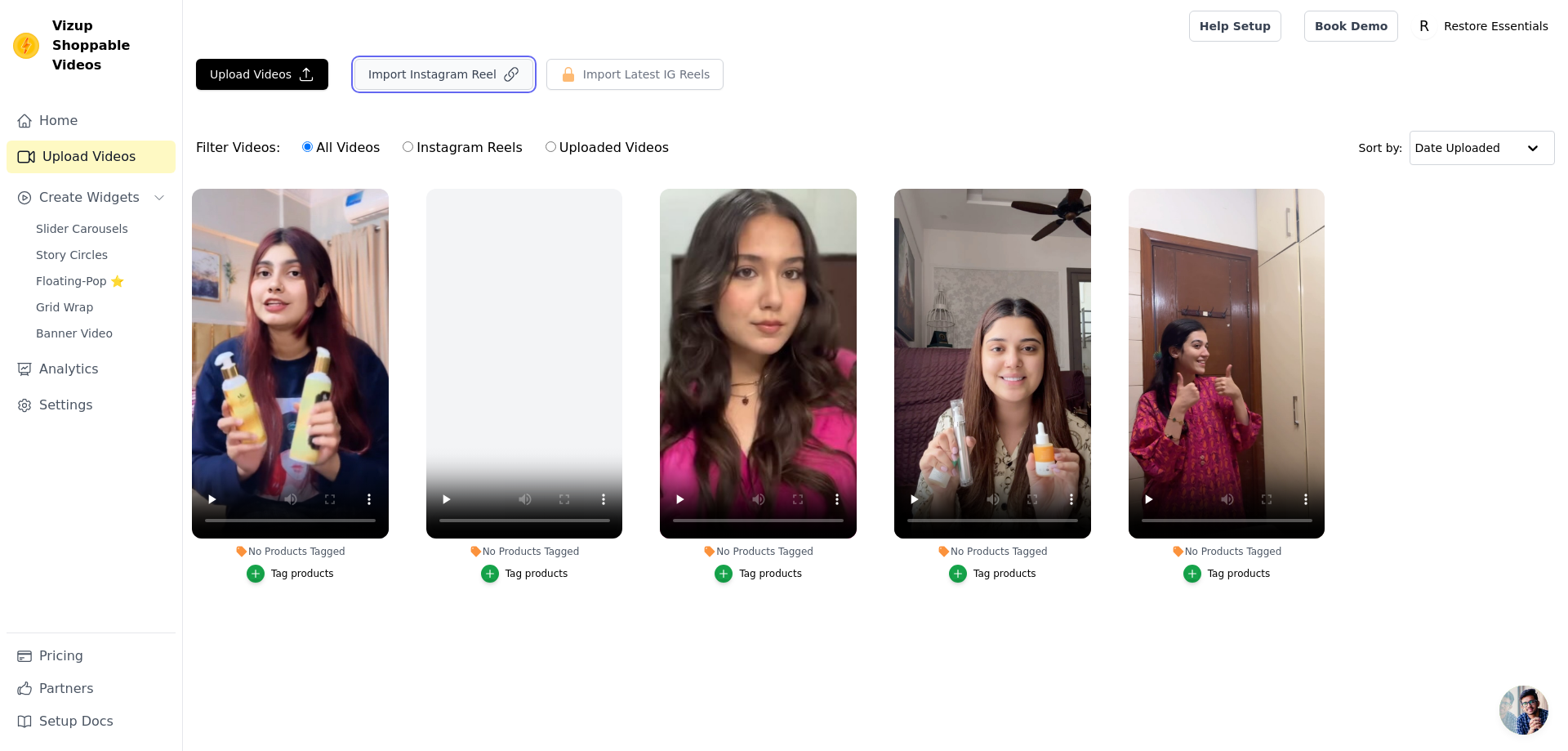
click at [384, 74] on button "Import Instagram Reel" at bounding box center [444, 74] width 179 height 31
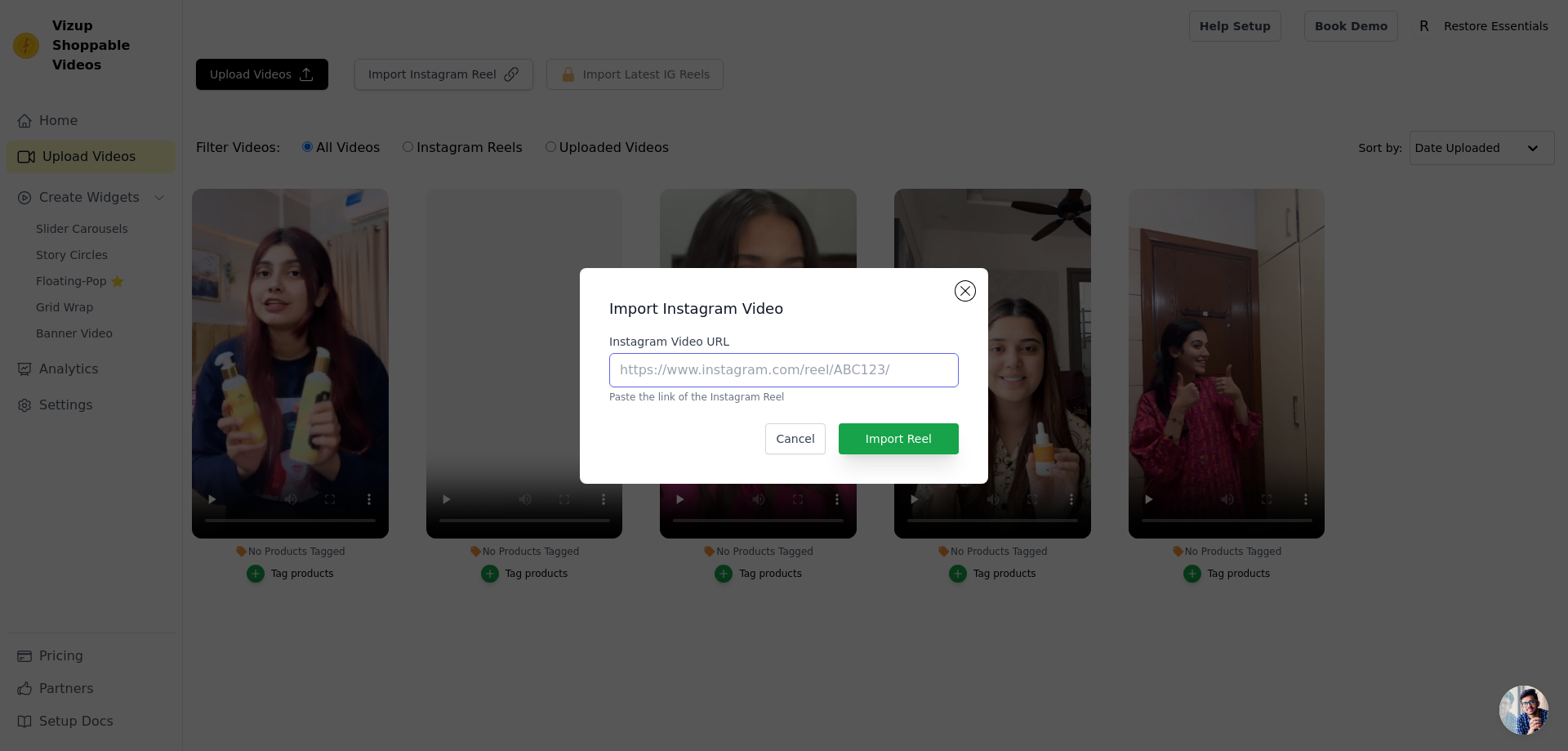
click at [784, 377] on input "Instagram Video URL" at bounding box center [784, 371] width 350 height 35
paste input "https://www.instagram.com/reel/C3hkqlTsR1m/?utm_source=ig_web_copy_link&igsh=Mz…"
type input "https://www.instagram.com/reel/C3hkqlTsR1m/?utm_source=ig_web_copy_link&igsh=Mz…"
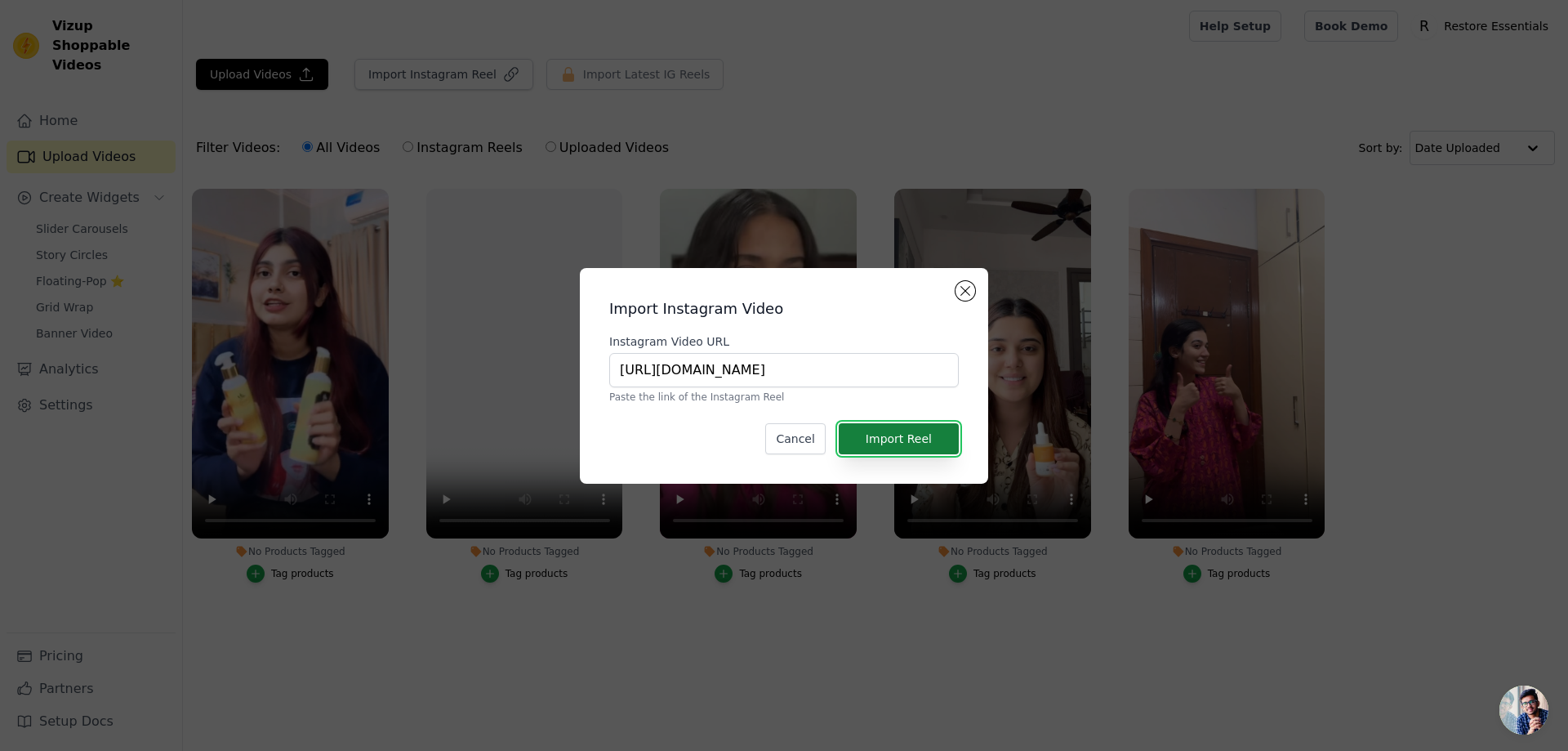
click at [923, 441] on button "Import Reel" at bounding box center [899, 439] width 120 height 31
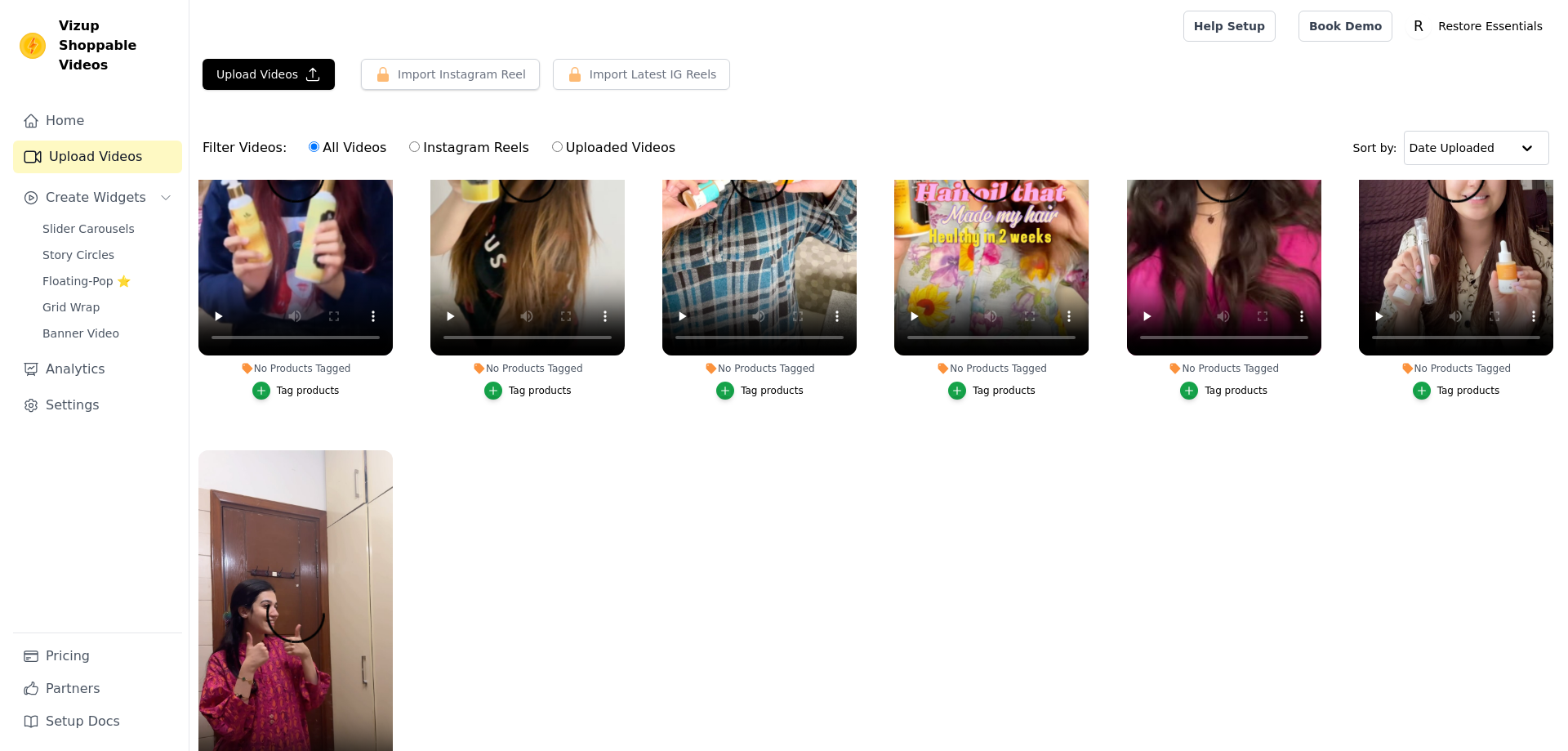
scroll to position [187, 0]
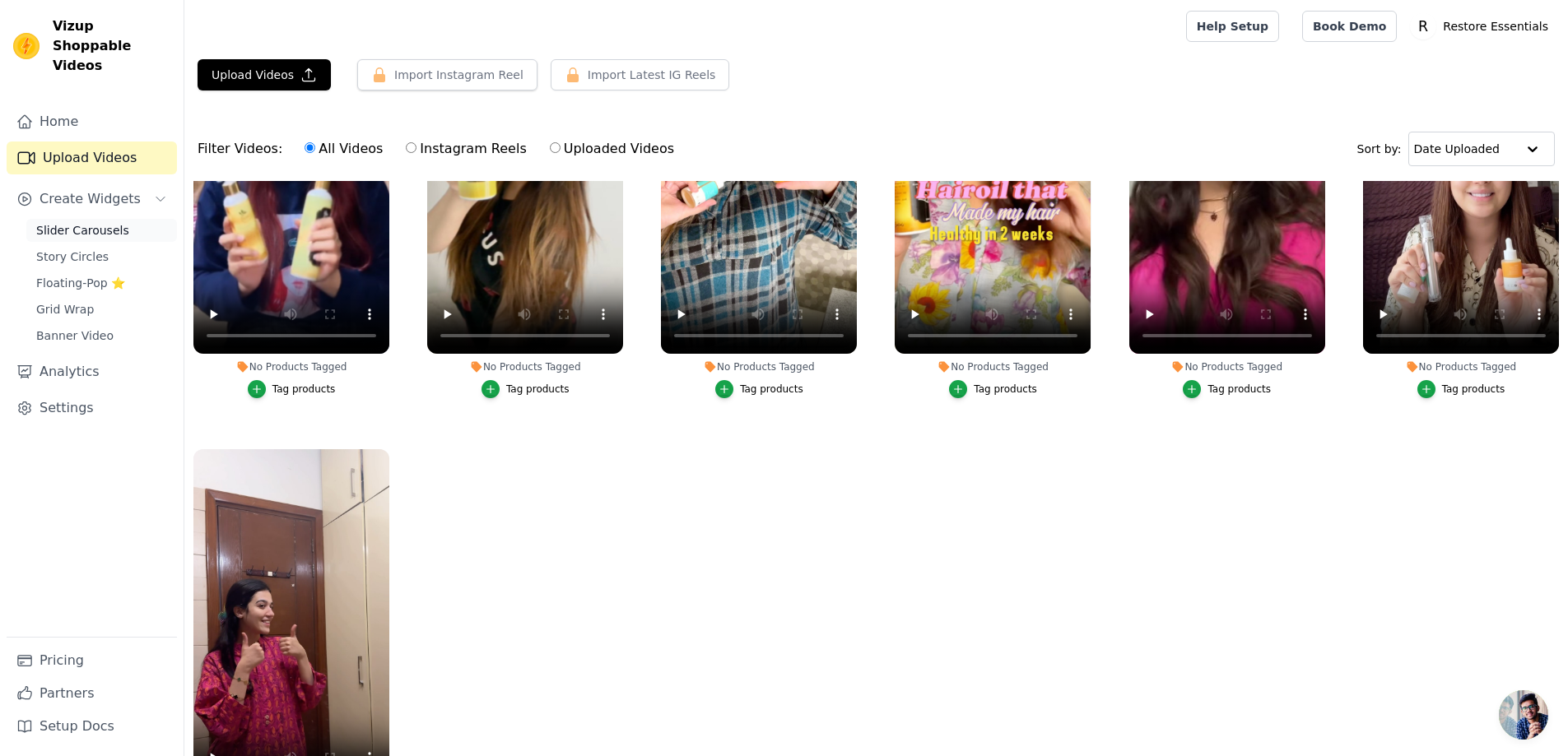
click at [77, 222] on span "Slider Carousels" at bounding box center [83, 230] width 93 height 17
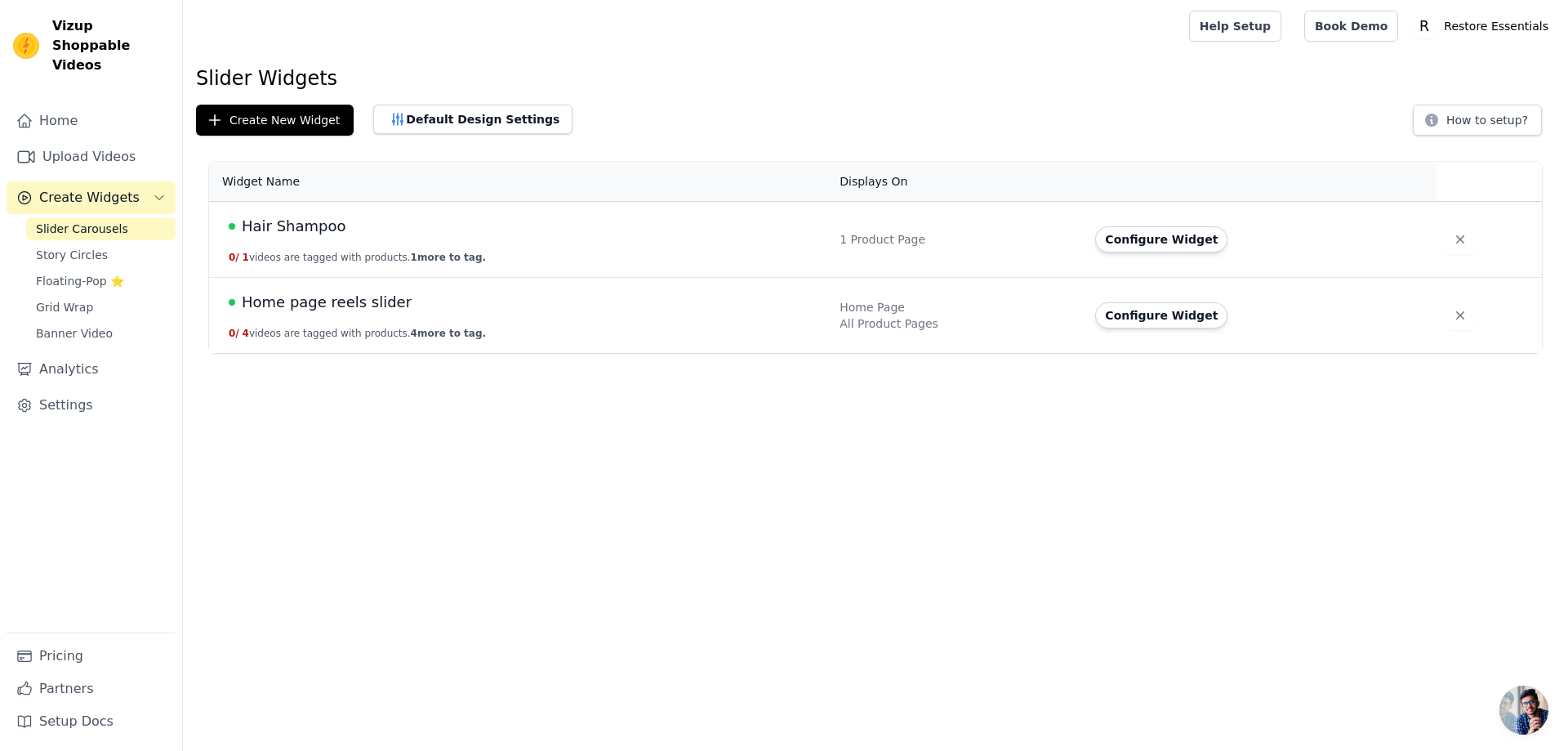
click at [327, 308] on span "Home page reels slider" at bounding box center [327, 303] width 170 height 23
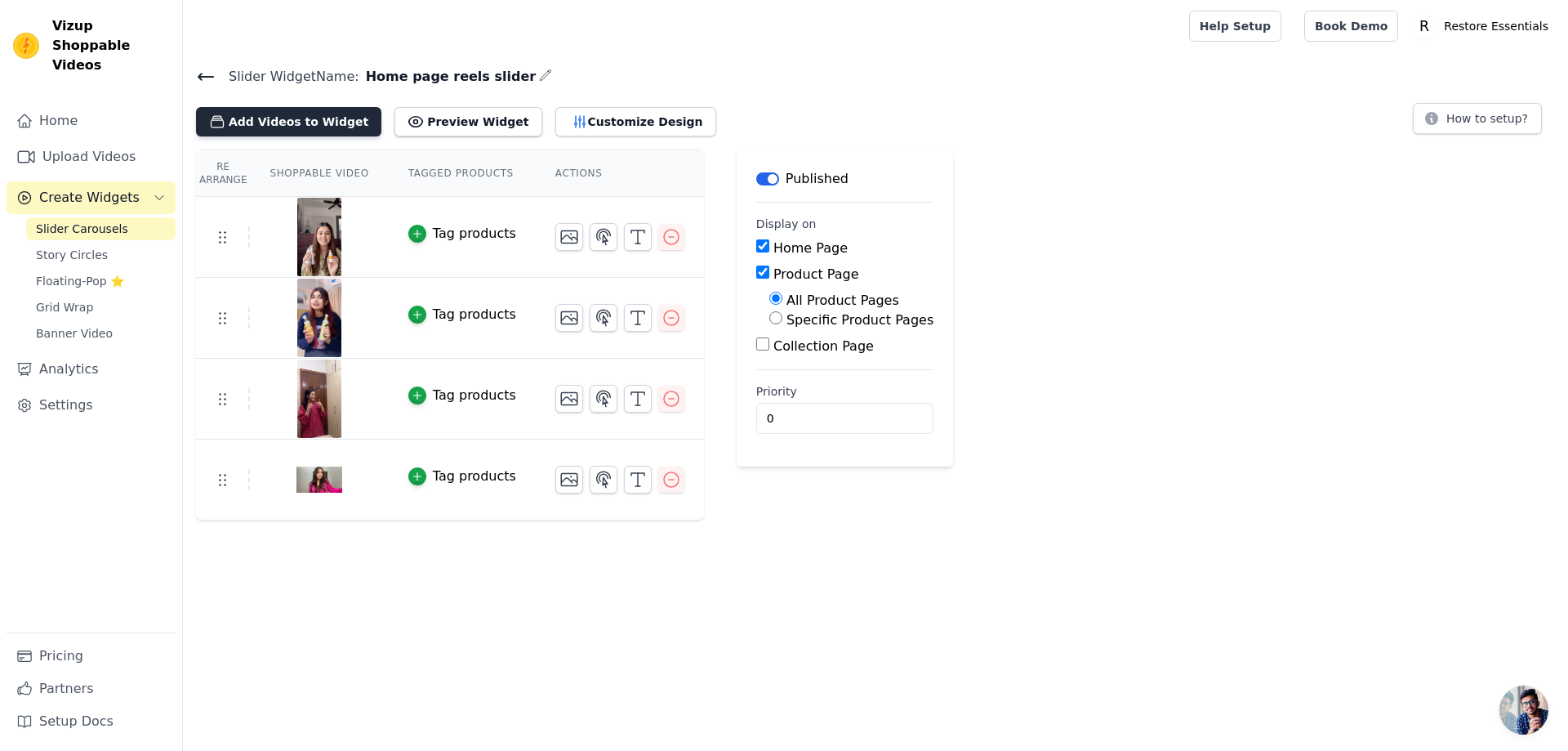
click at [318, 113] on button "Add Videos to Widget" at bounding box center [289, 122] width 186 height 30
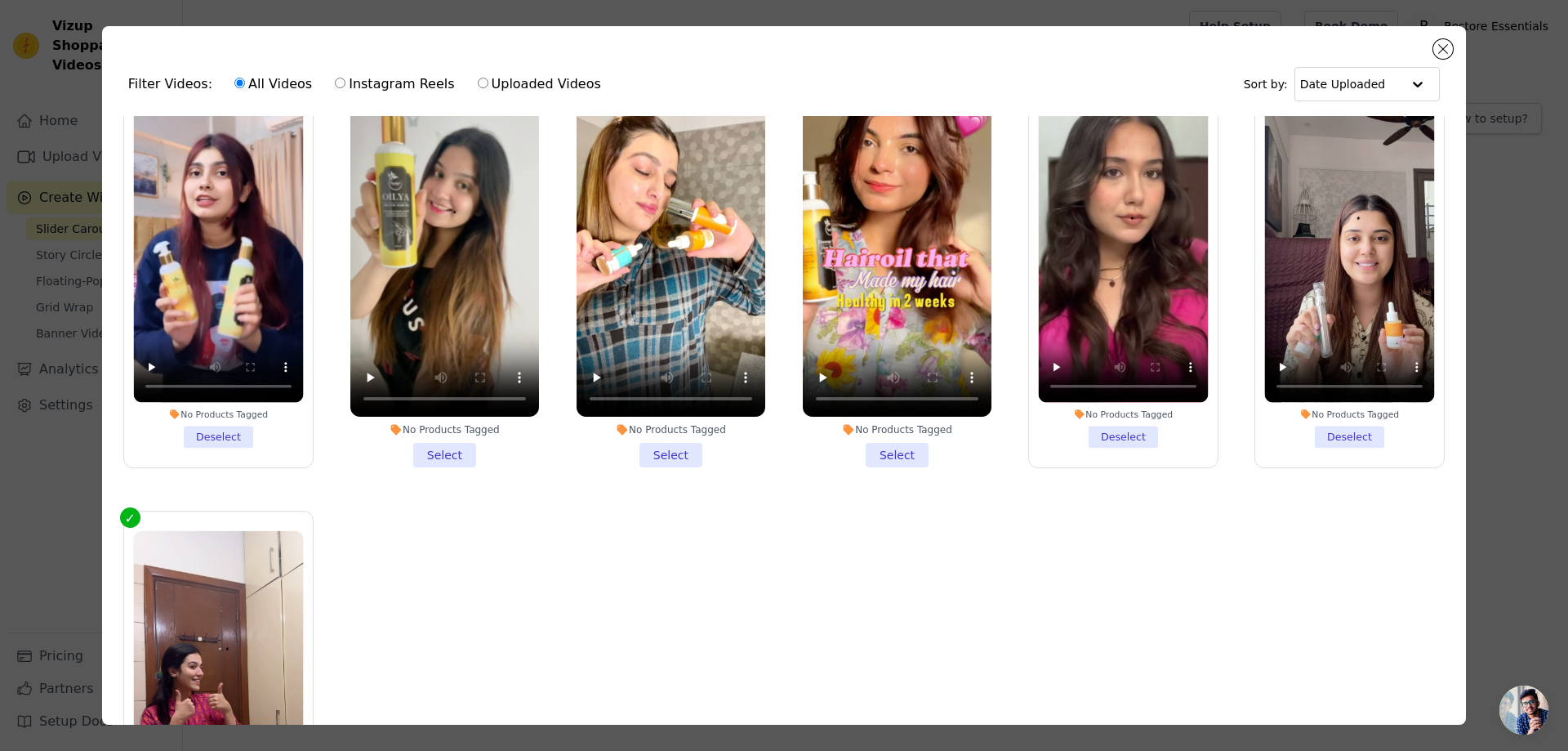
scroll to position [82, 0]
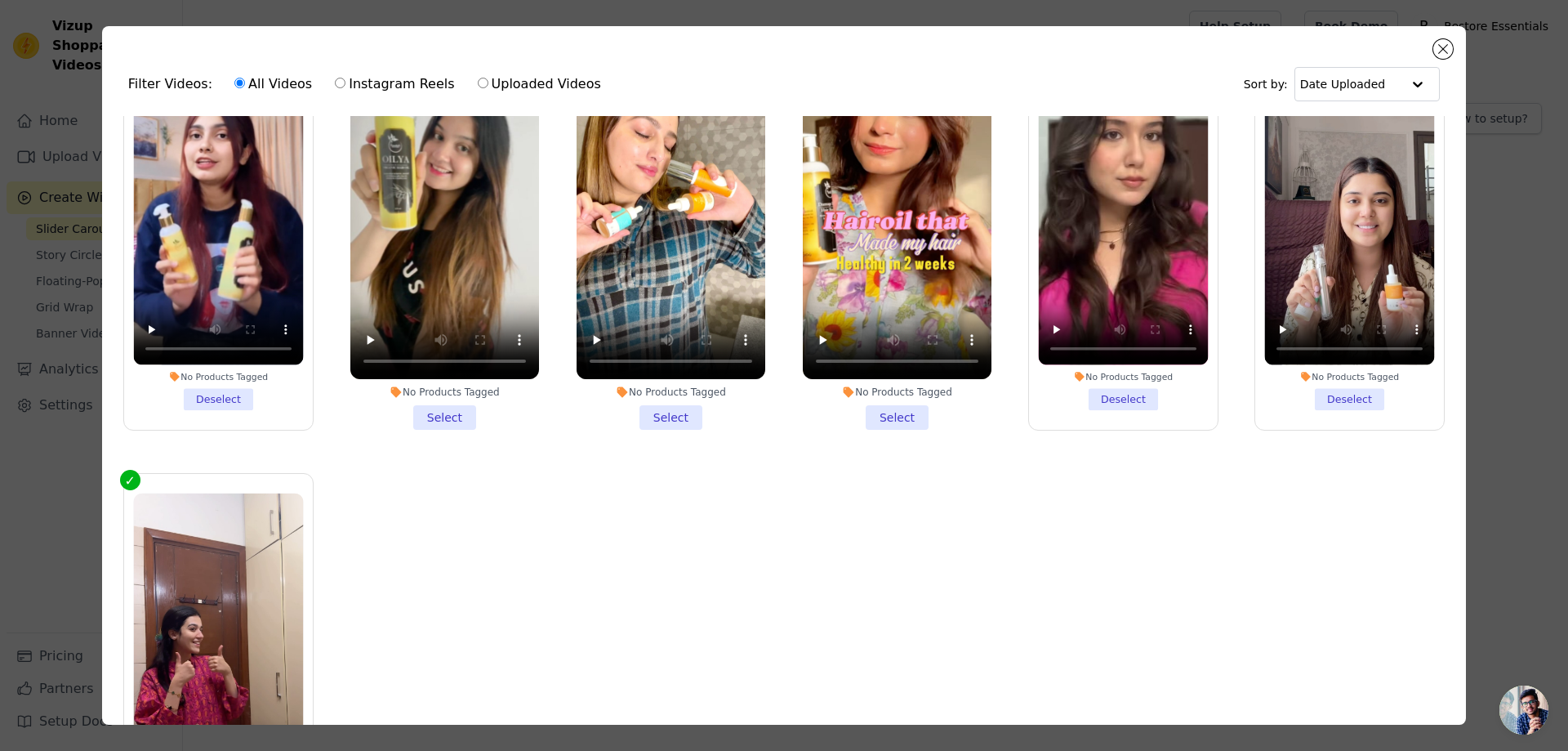
click at [873, 416] on li "No Products Tagged Select" at bounding box center [897, 236] width 189 height 386
click at [0, 0] on input "No Products Tagged Select" at bounding box center [0, 0] width 0 height 0
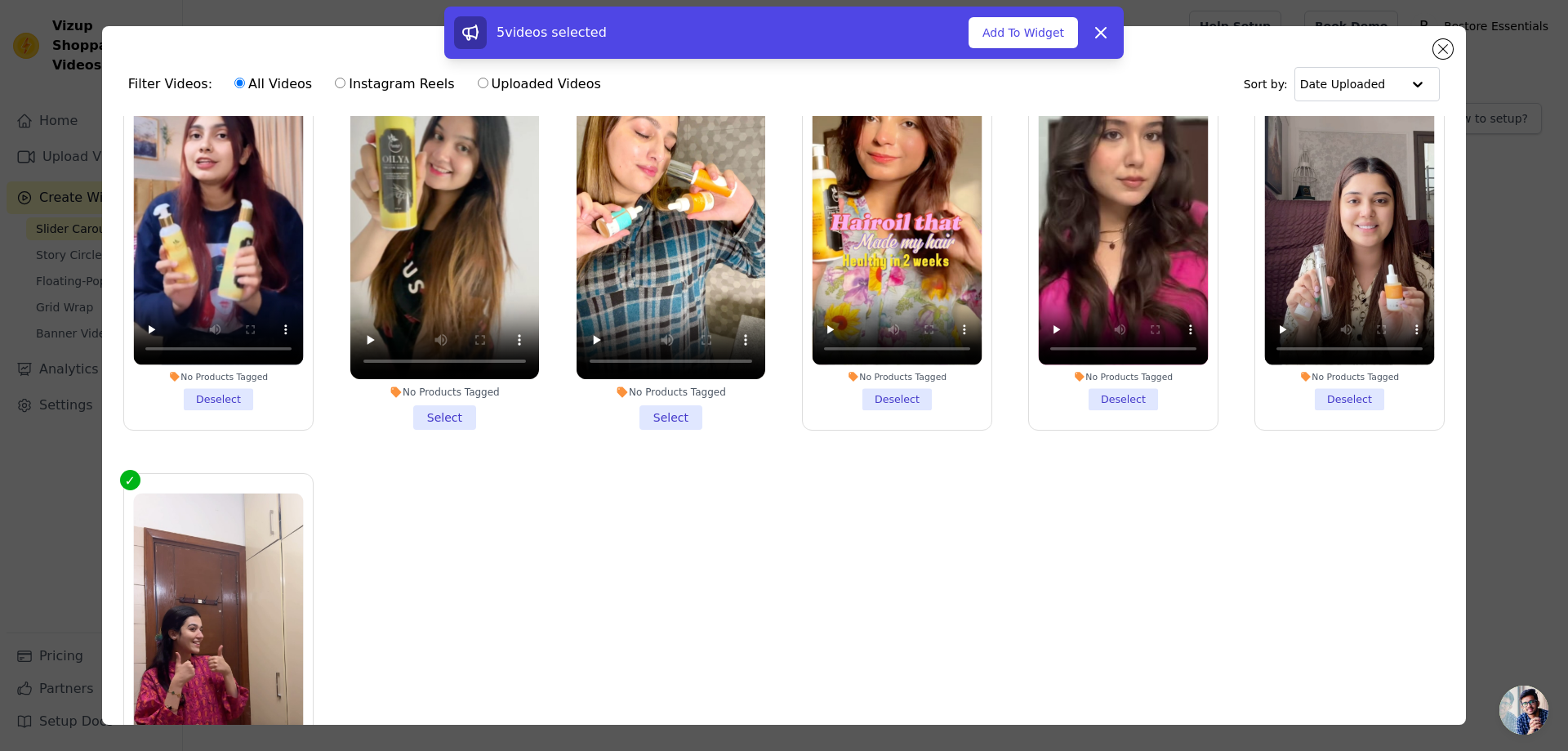
click at [426, 413] on li "No Products Tagged Select" at bounding box center [445, 236] width 189 height 386
click at [0, 0] on input "No Products Tagged Select" at bounding box center [0, 0] width 0 height 0
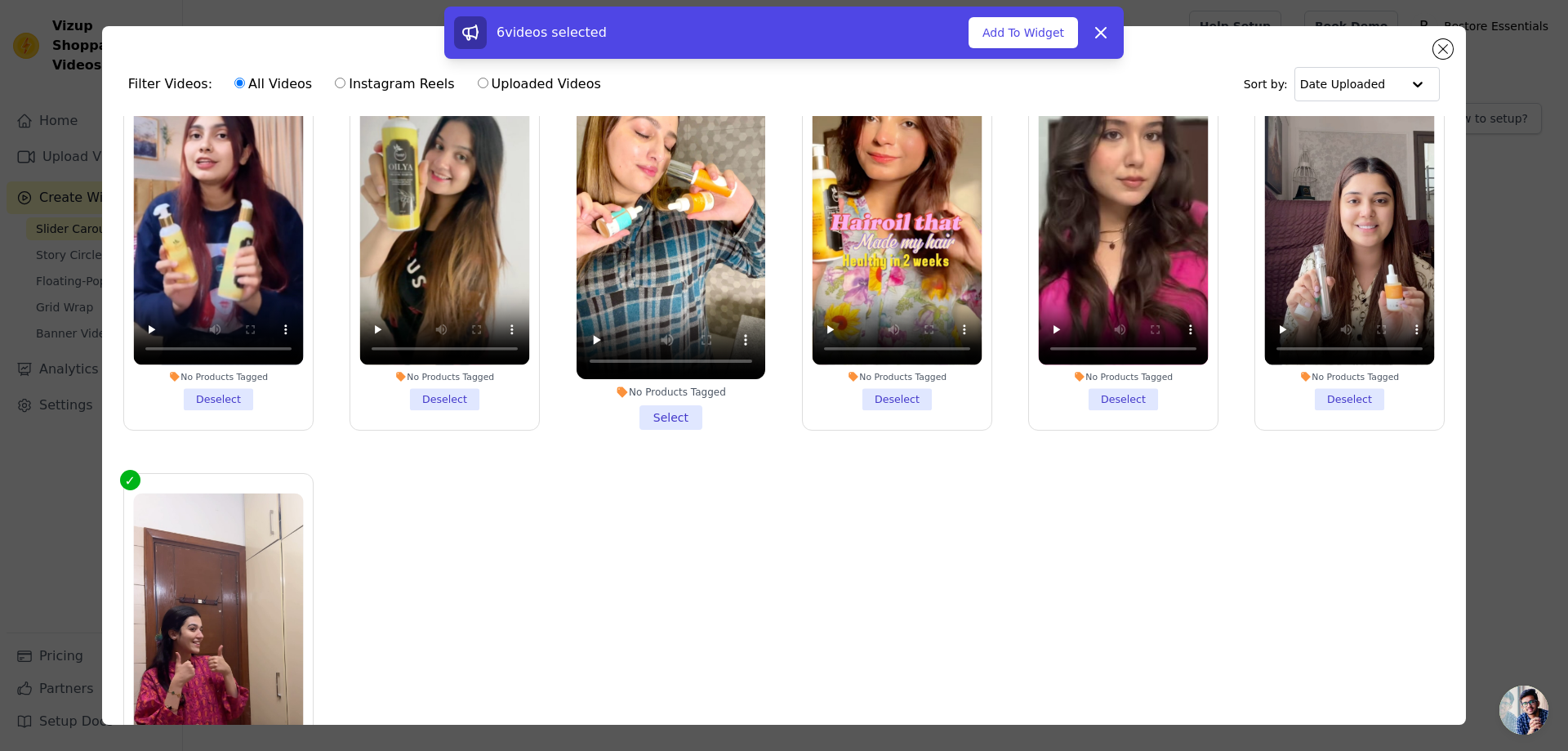
click at [652, 412] on li "No Products Tagged Select" at bounding box center [671, 236] width 189 height 386
click at [0, 0] on input "No Products Tagged Select" at bounding box center [0, 0] width 0 height 0
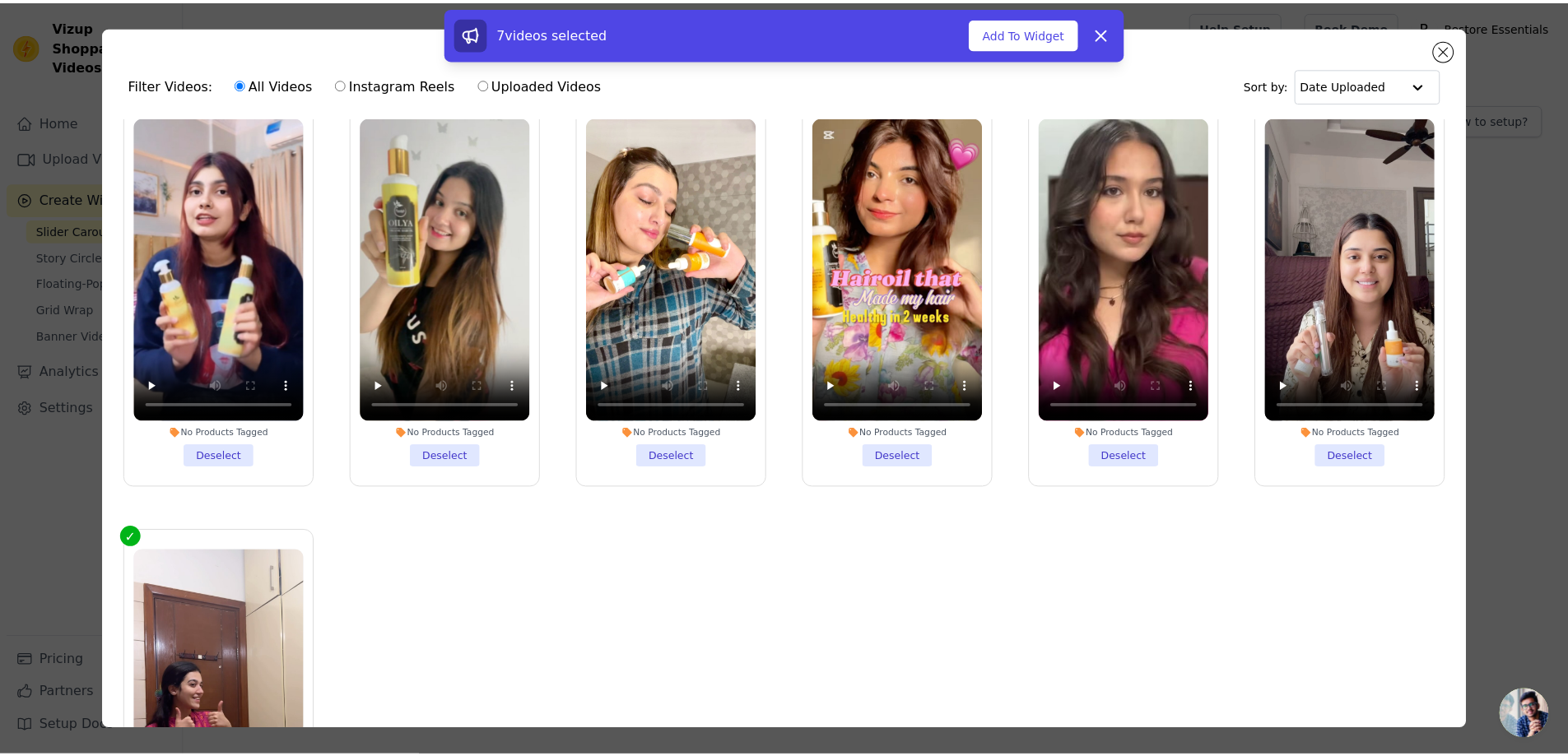
scroll to position [0, 0]
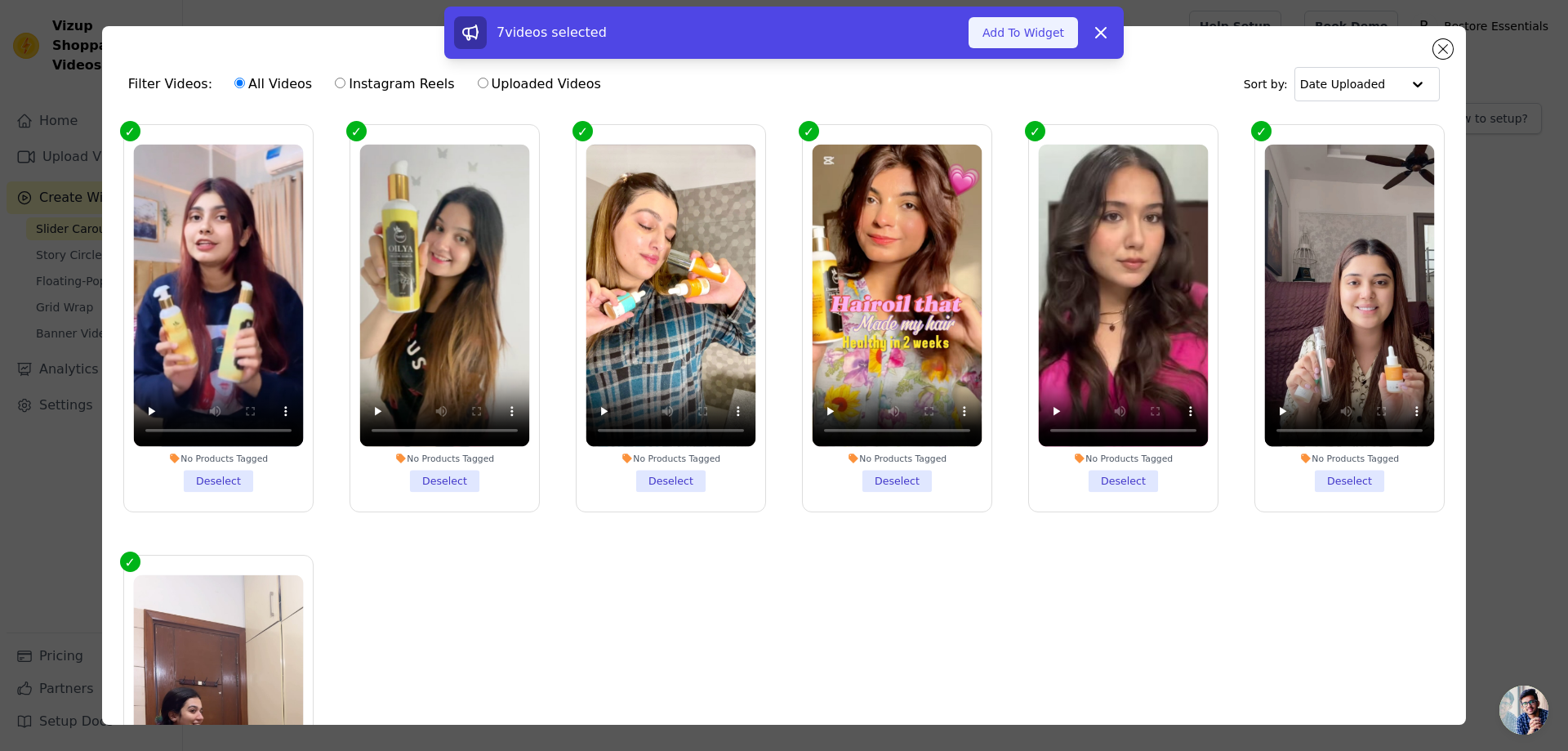
click at [1046, 39] on button "Add To Widget" at bounding box center [1024, 33] width 110 height 31
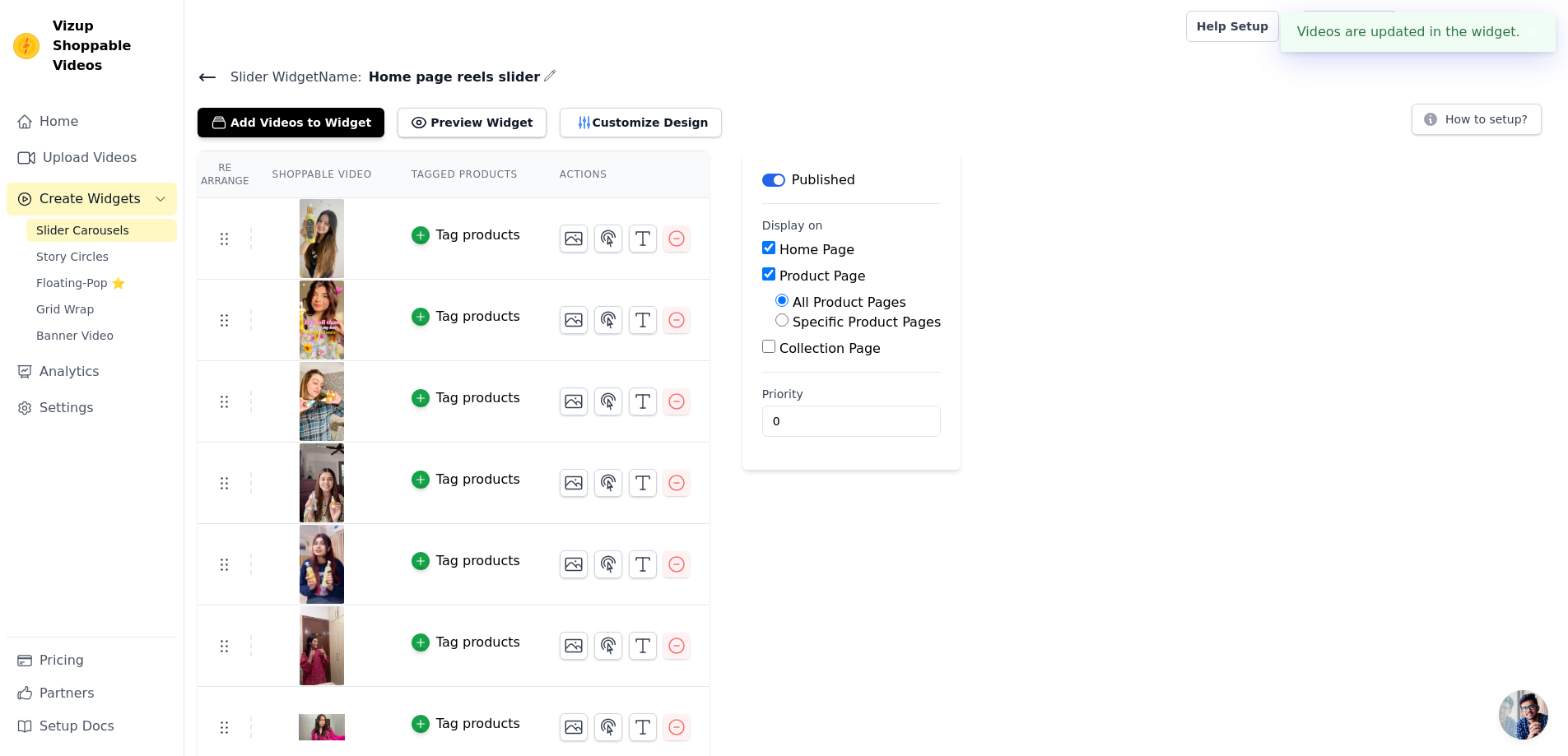
scroll to position [12, 0]
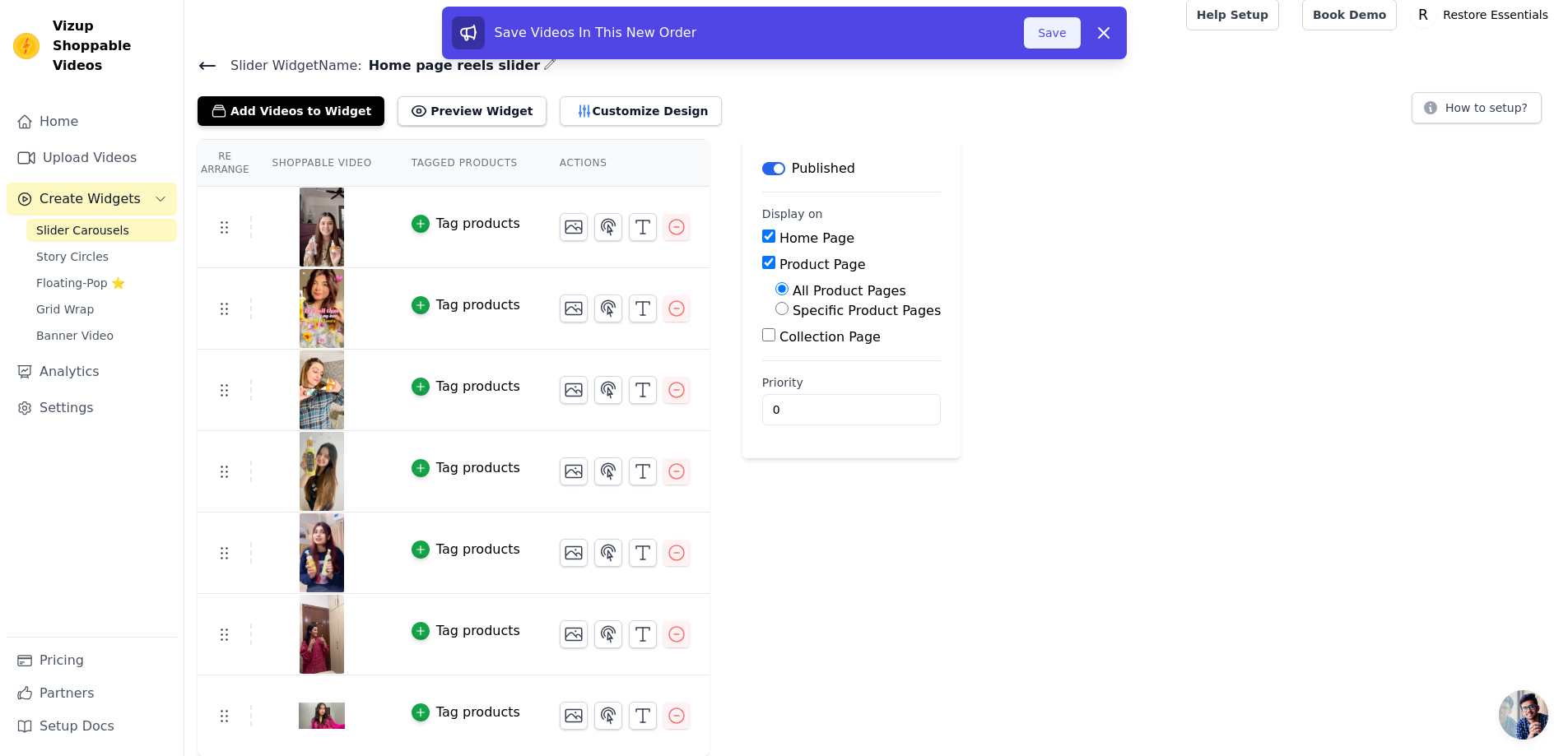
click at [1045, 27] on button "Save" at bounding box center [1051, 33] width 56 height 32
